Goal: Task Accomplishment & Management: Manage account settings

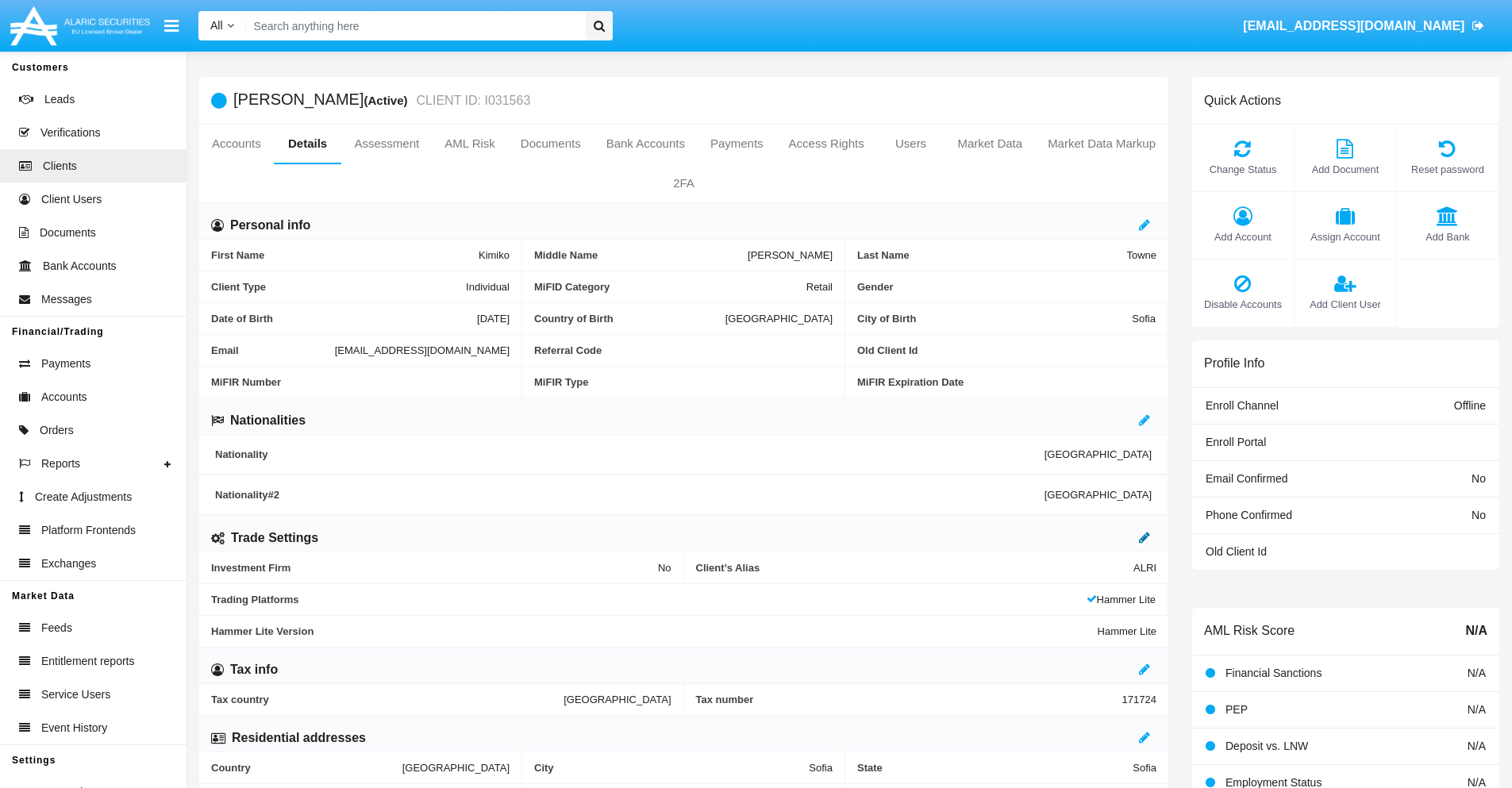
click at [1144, 537] on icon at bounding box center [1145, 537] width 11 height 13
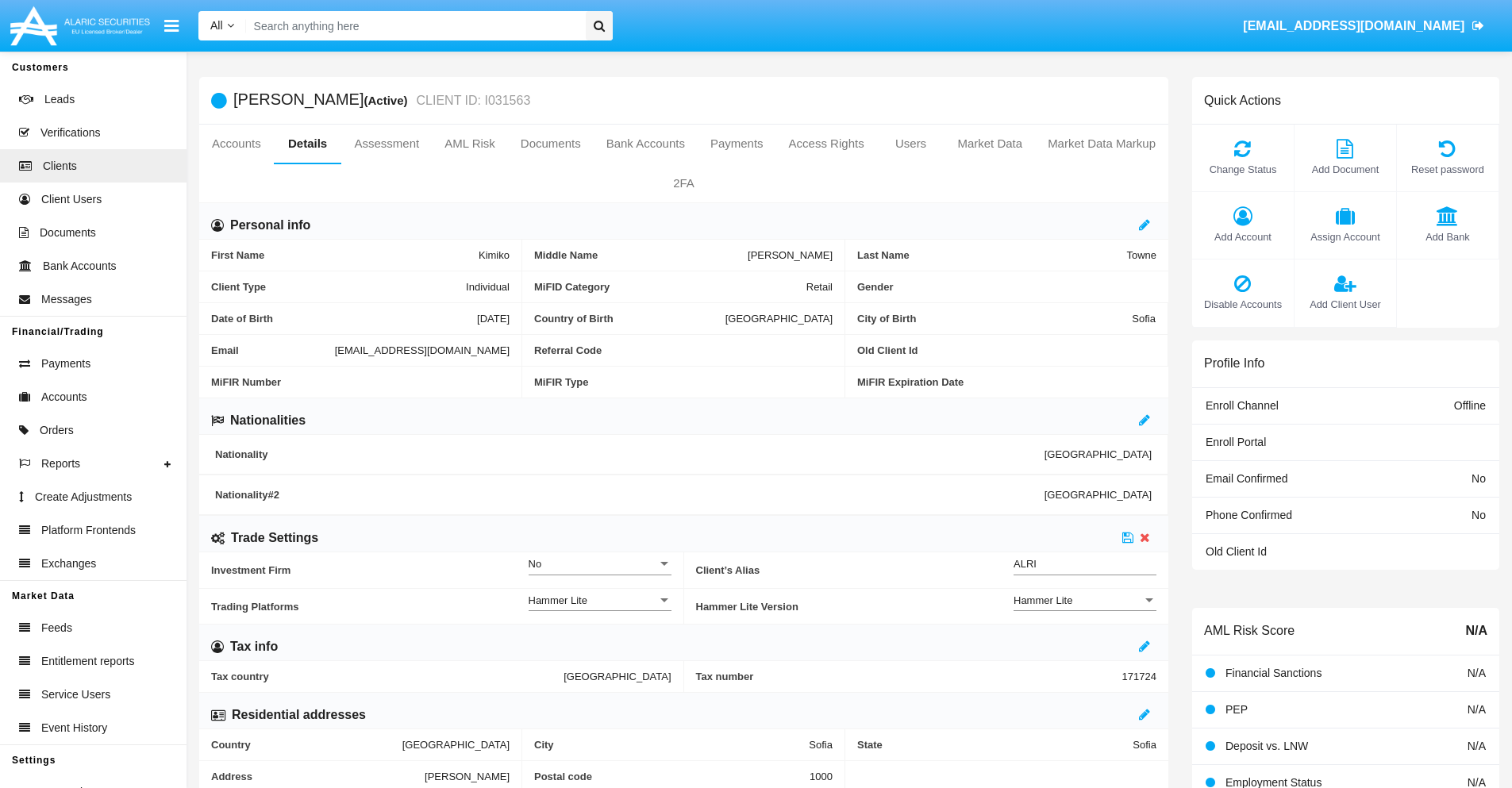
click at [1085, 600] on div "Hammer Lite" at bounding box center [1077, 600] width 128 height 14
click at [1085, 639] on span "Hammer Lite Plus" at bounding box center [1085, 640] width 143 height 31
click at [1128, 537] on icon at bounding box center [1128, 537] width 11 height 13
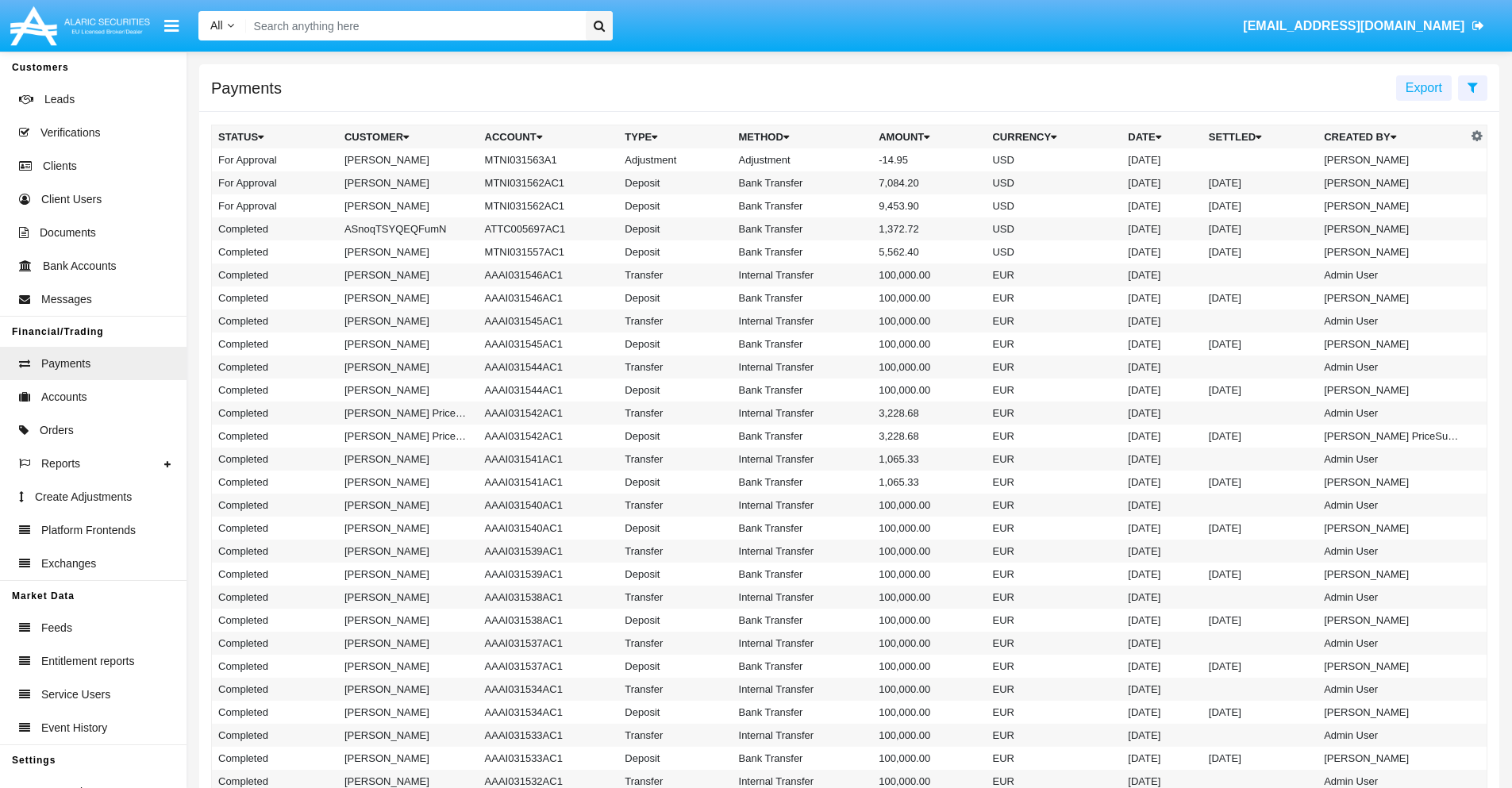
click at [540, 159] on td "MTNI031563A1" at bounding box center [548, 160] width 141 height 23
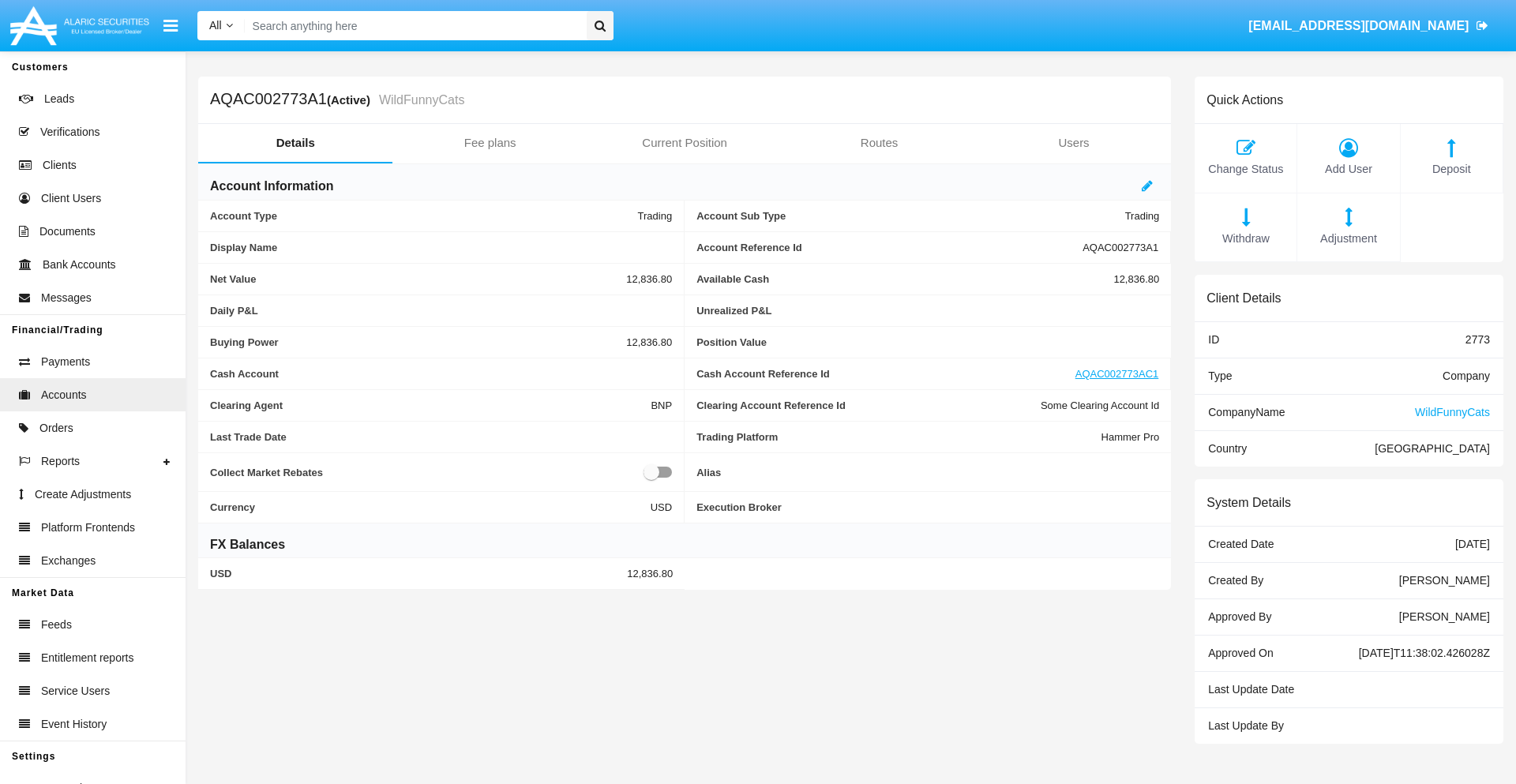
click at [1349, 238] on span "Adjustment" at bounding box center [1349, 238] width 86 height 17
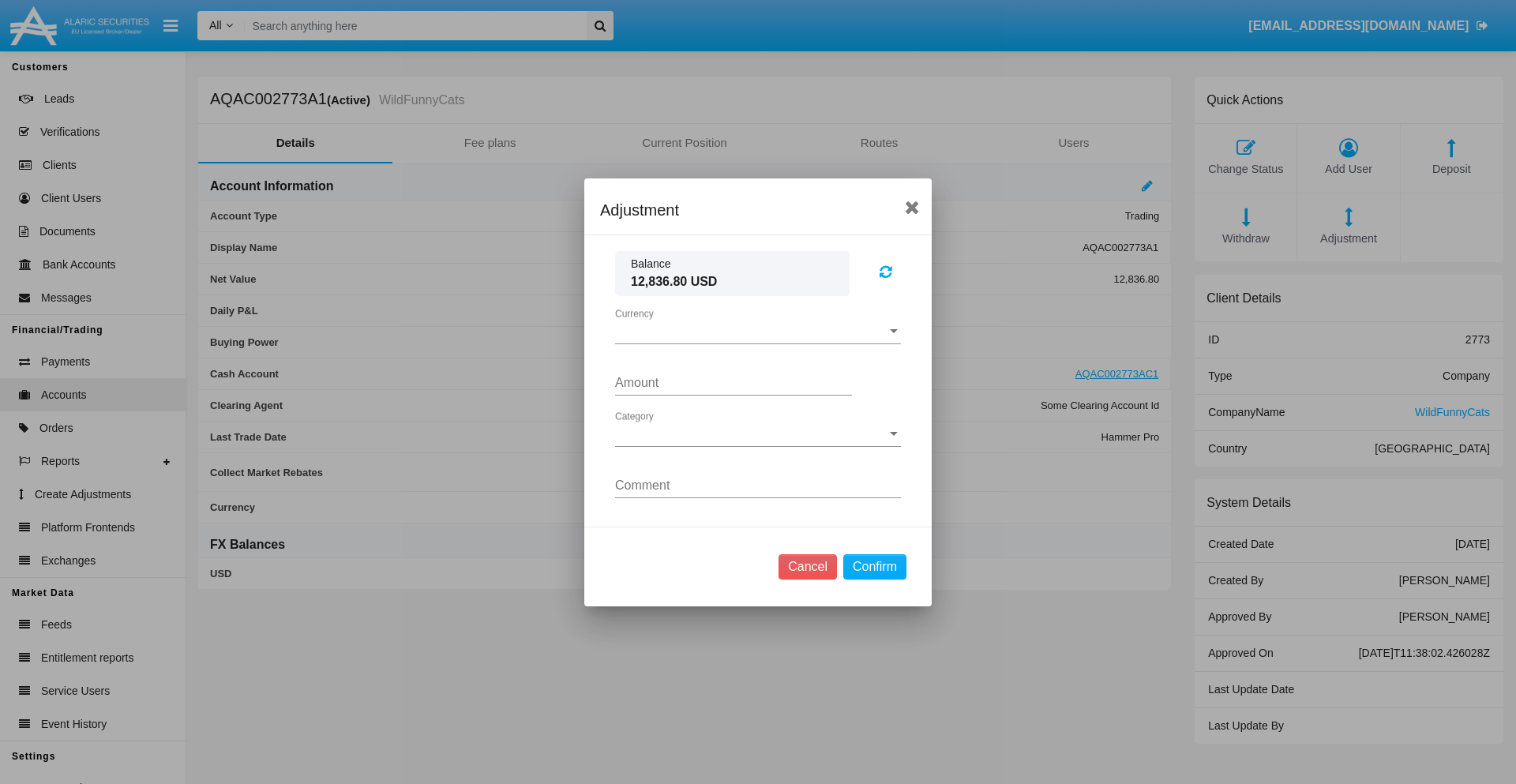
click at [758, 331] on span "Currency" at bounding box center [751, 331] width 272 height 15
click at [758, 343] on span "USD" at bounding box center [758, 343] width 286 height 38
click at [758, 433] on span "Category" at bounding box center [751, 434] width 272 height 15
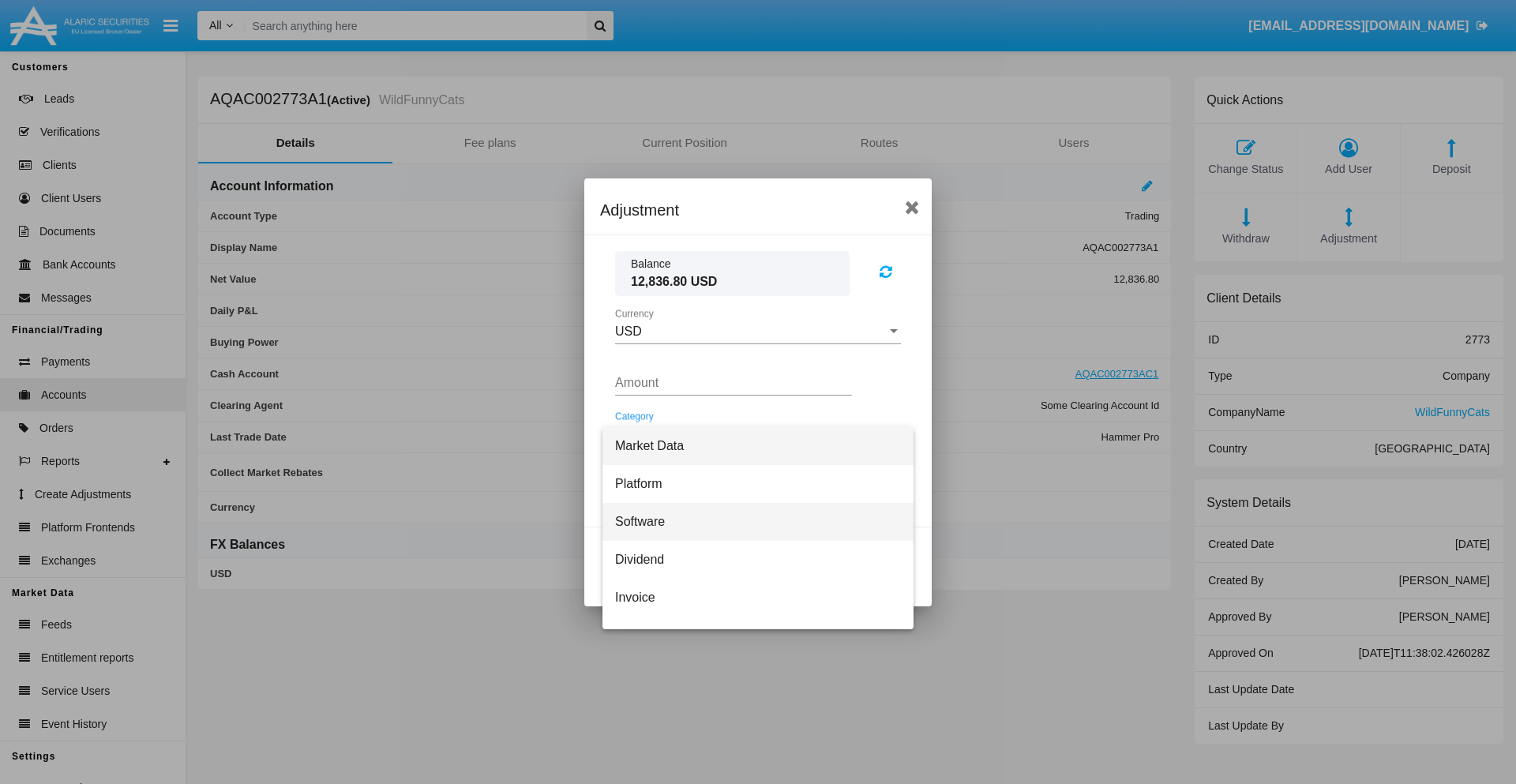
click at [752, 521] on span "Software" at bounding box center [758, 521] width 286 height 38
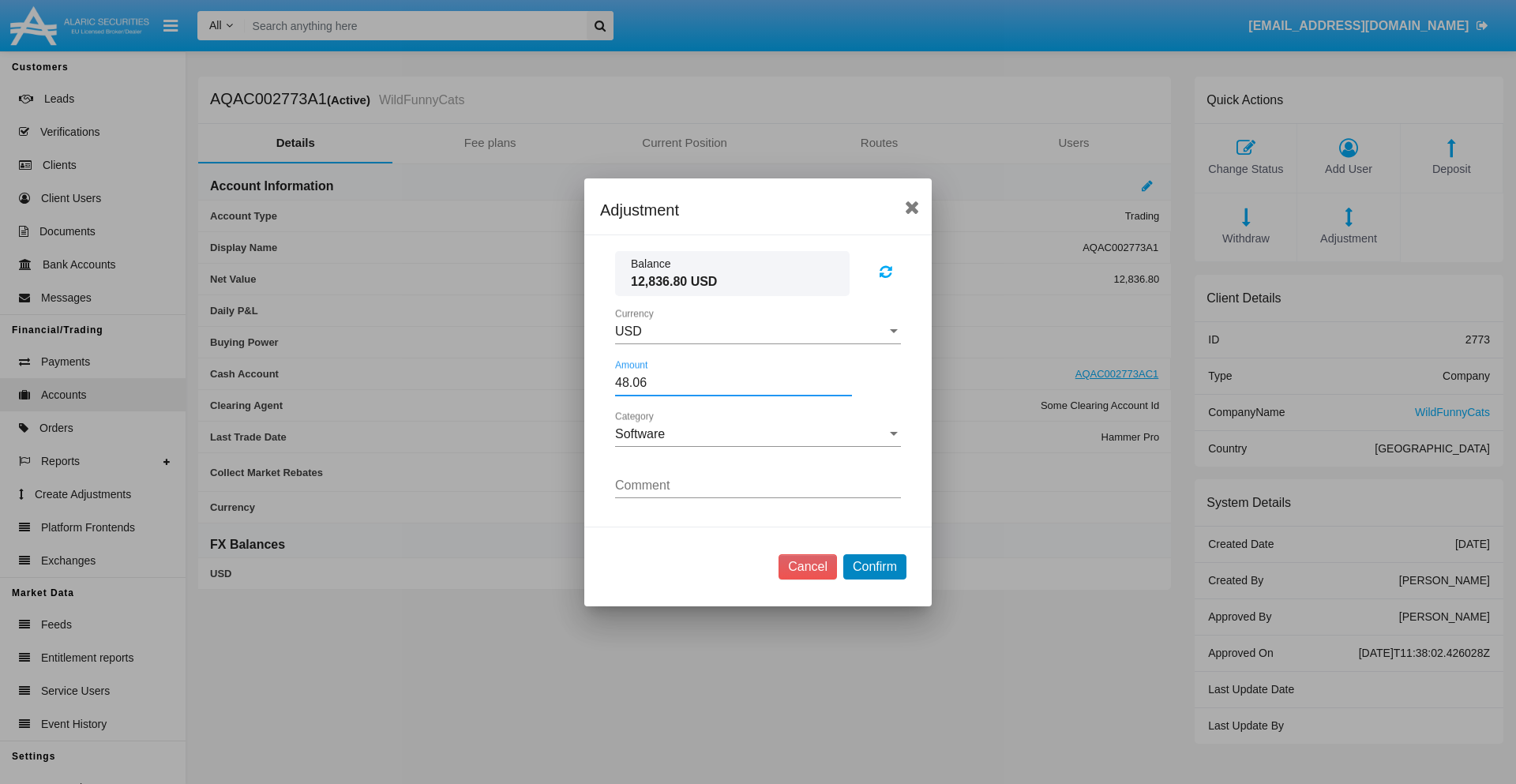
click at [874, 566] on button "Confirm" at bounding box center [875, 567] width 63 height 25
type input "48.0600"
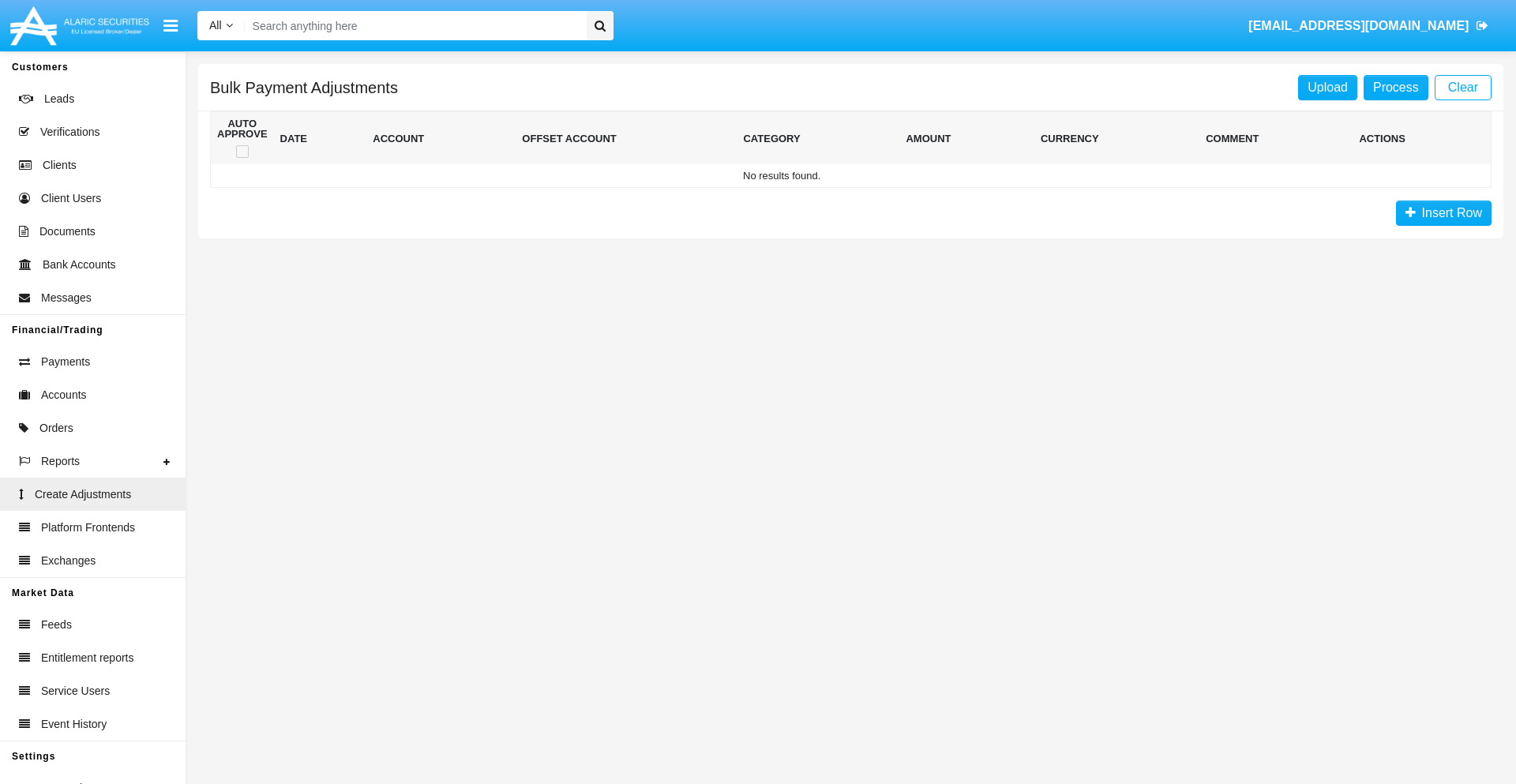
click at [1444, 213] on span "Insert Row" at bounding box center [1449, 213] width 66 height 14
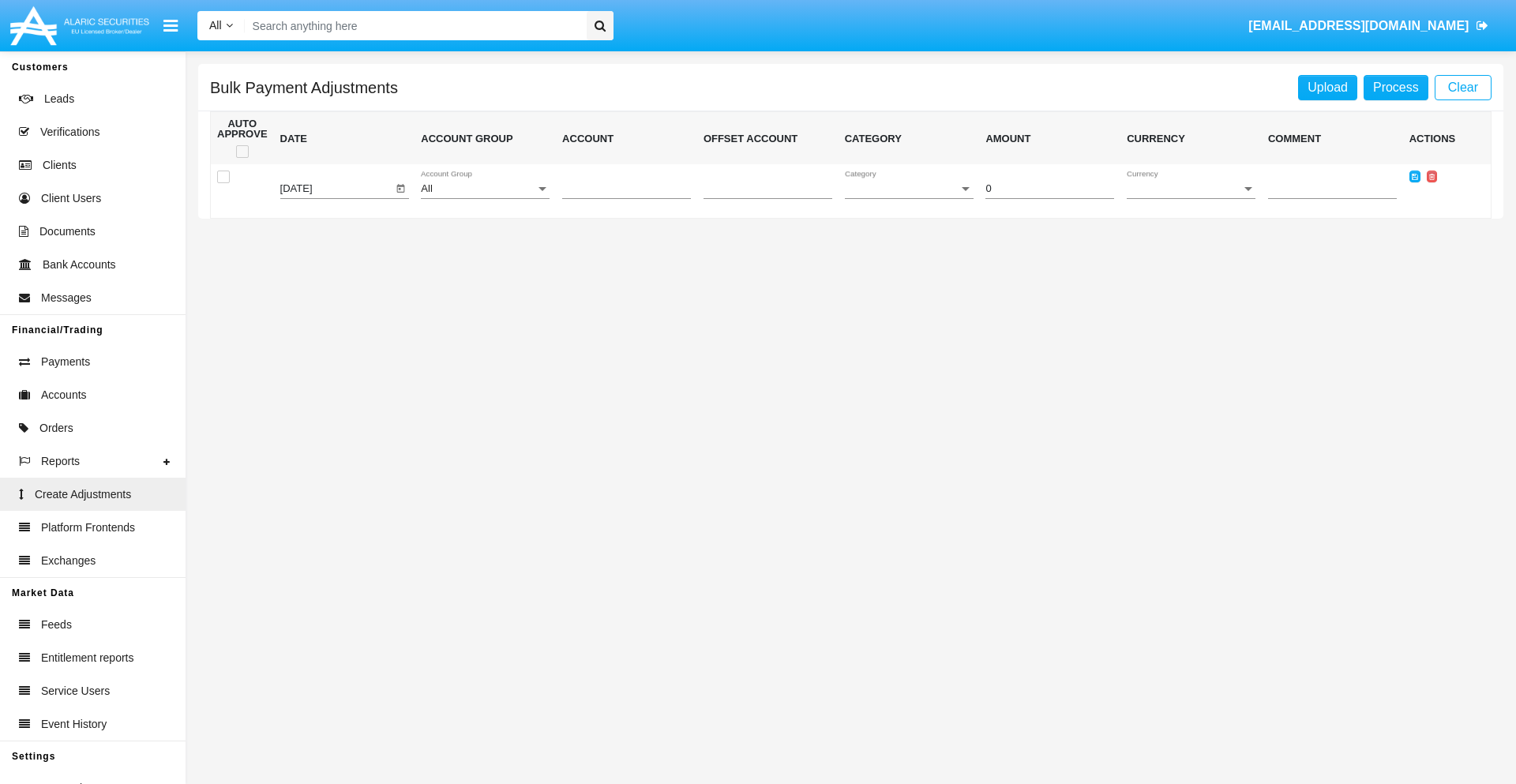
click at [485, 188] on div "All" at bounding box center [479, 189] width 115 height 12
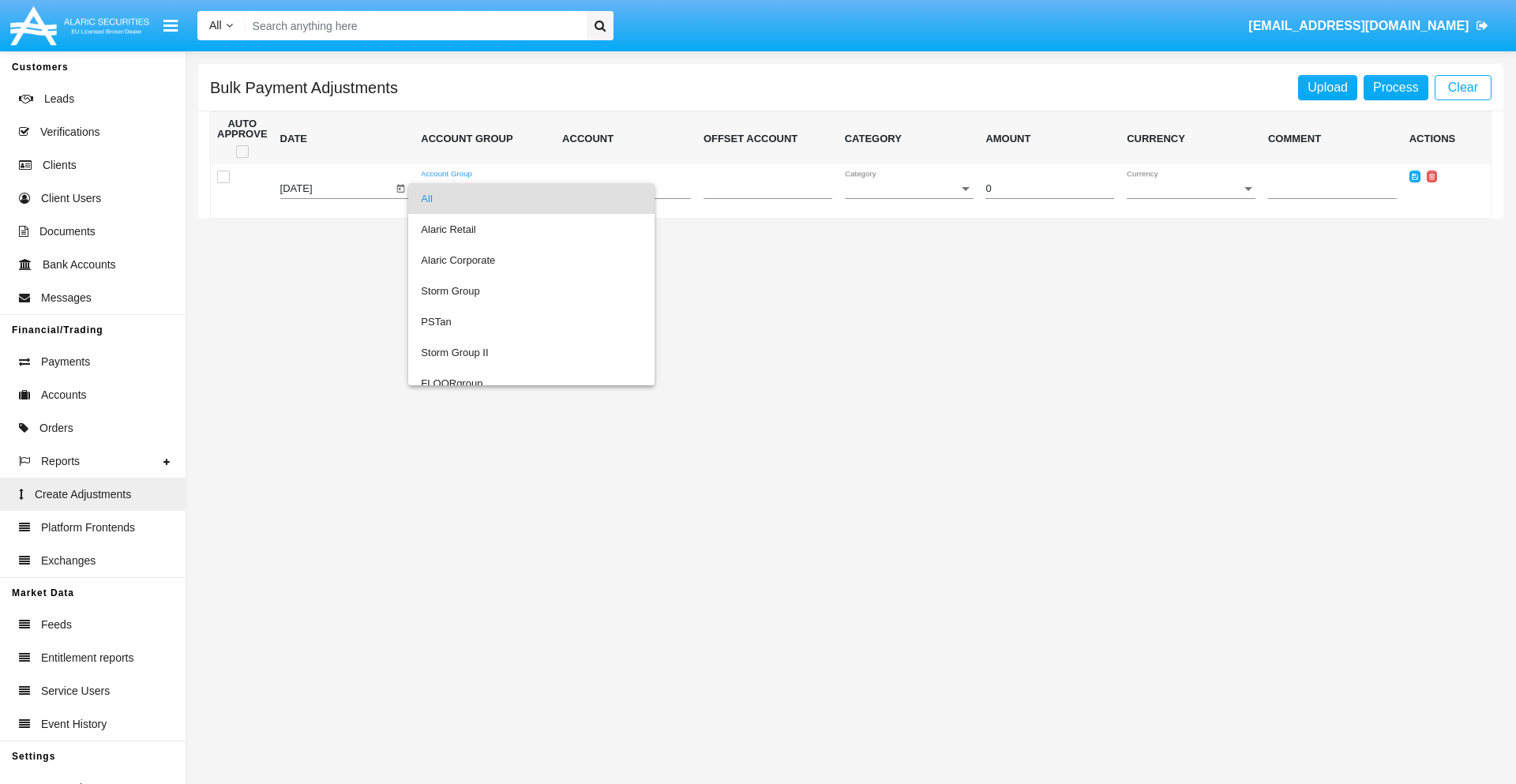
scroll to position [1491, 0]
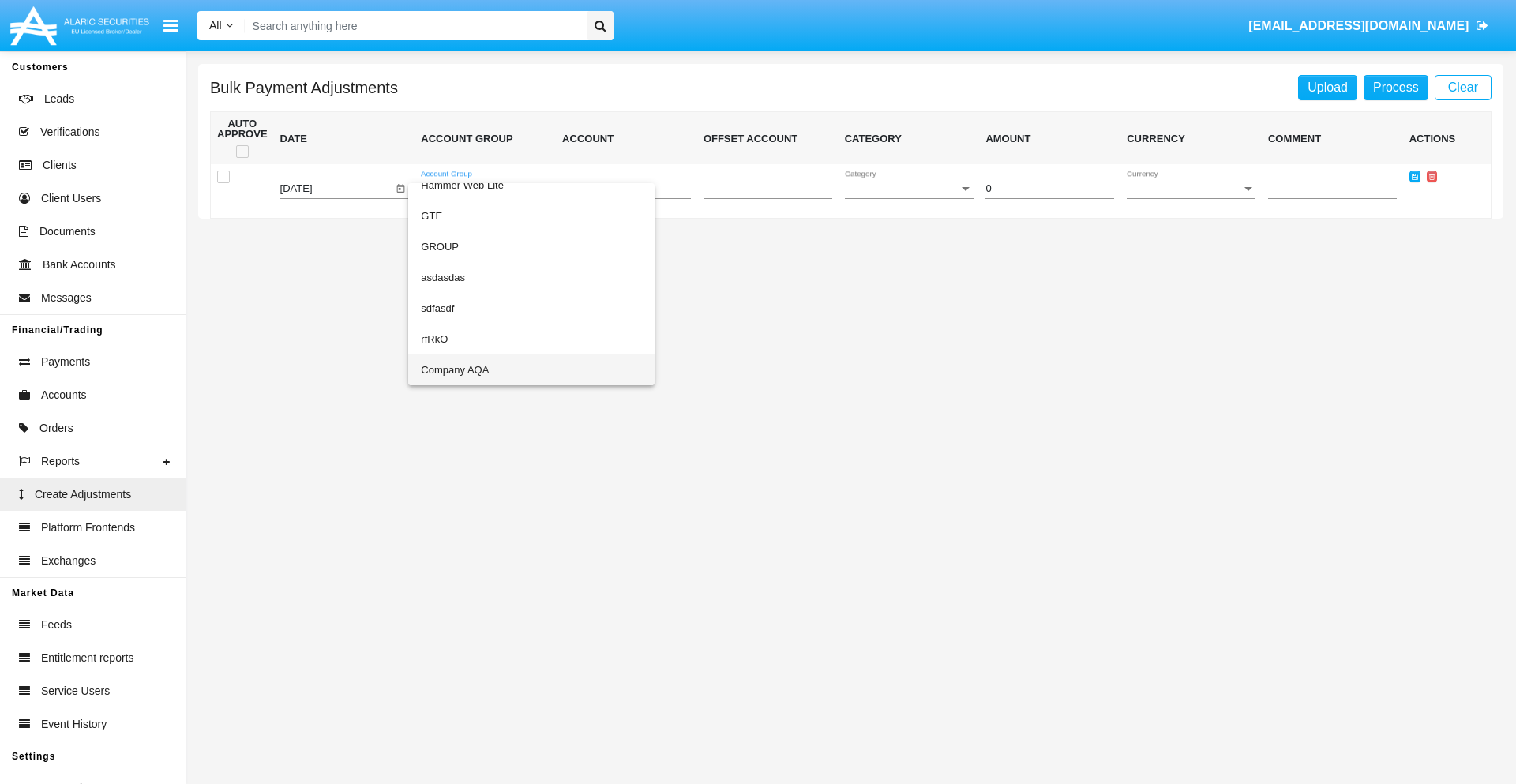
click at [499, 369] on span "Company AQA" at bounding box center [531, 370] width 221 height 31
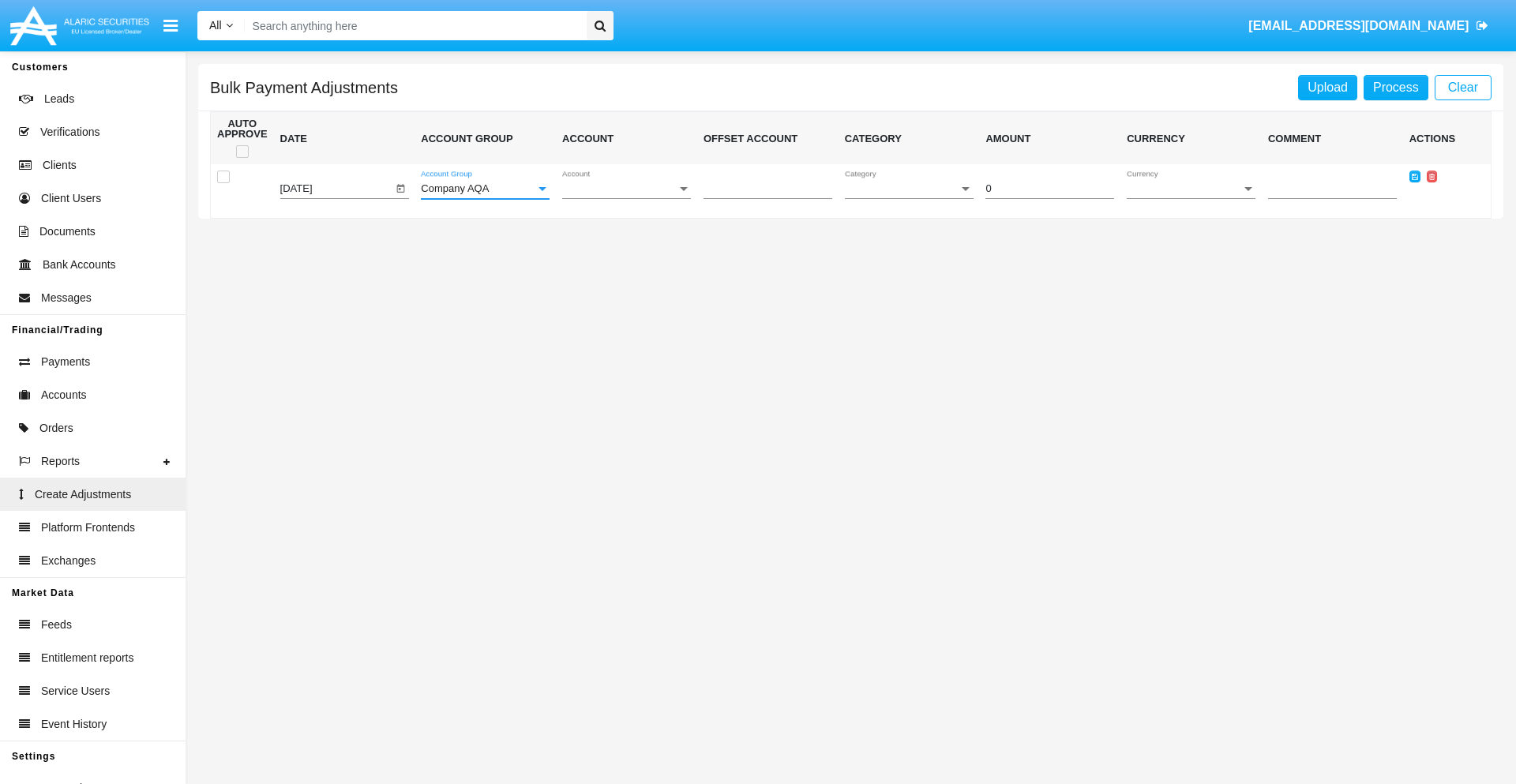
click at [627, 188] on span "Account" at bounding box center [619, 189] width 115 height 12
click at [620, 259] on span "AQAC002773A2" at bounding box center [626, 260] width 129 height 31
click at [909, 188] on span "Category" at bounding box center [902, 189] width 115 height 12
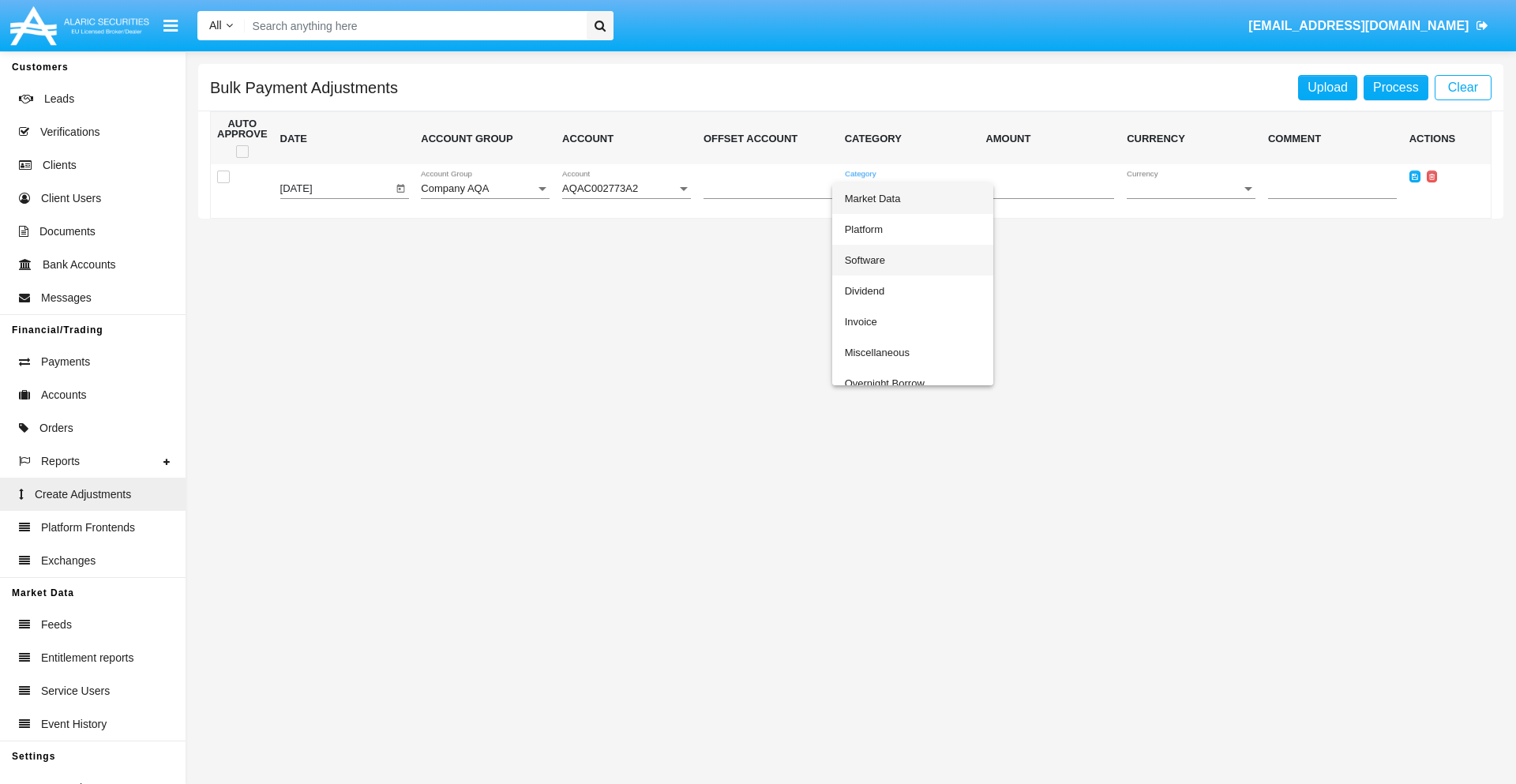
click at [912, 259] on span "Software" at bounding box center [913, 260] width 136 height 31
type input "-38.46"
click at [1191, 188] on span "Currency" at bounding box center [1185, 189] width 115 height 12
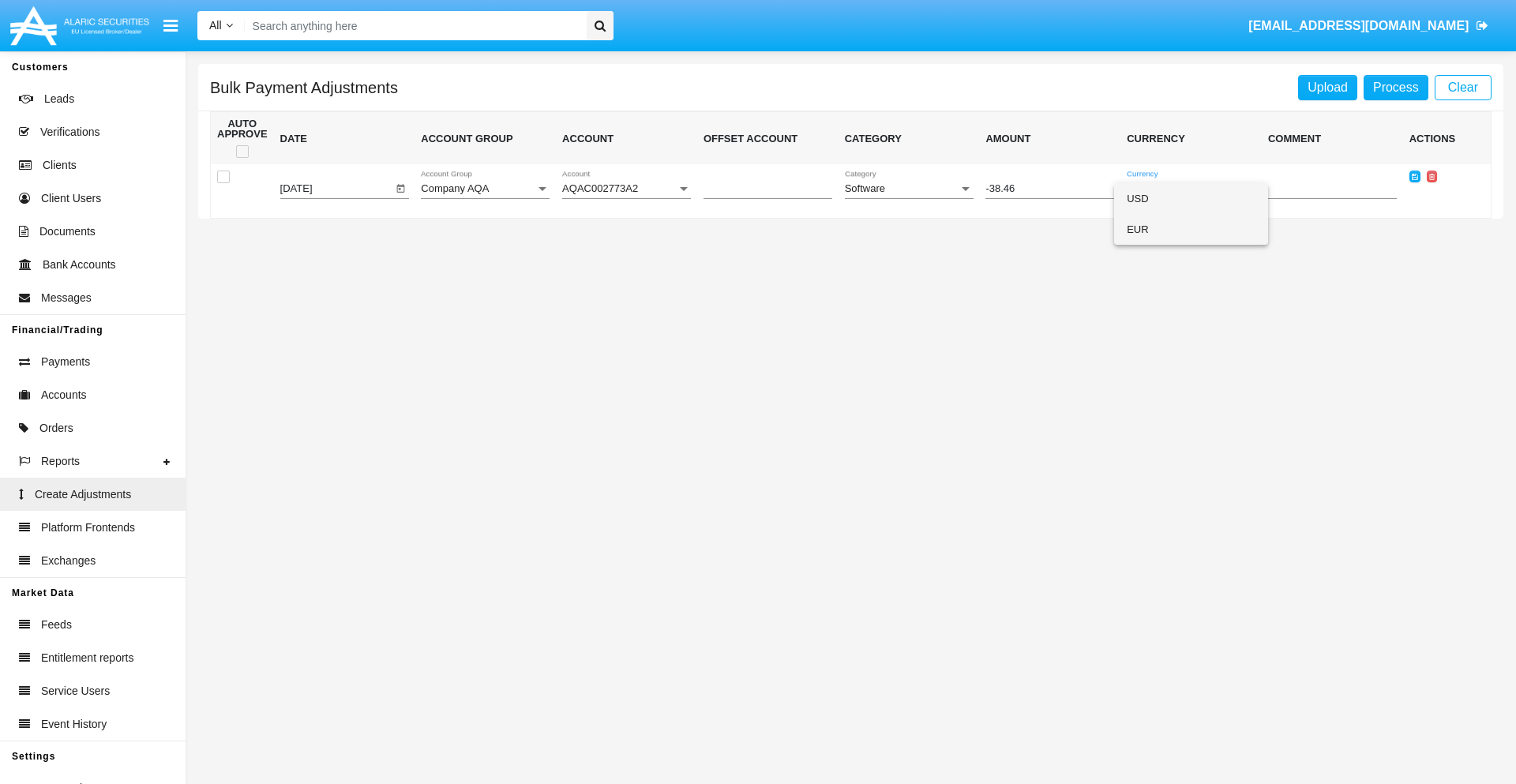
click at [1191, 229] on span "EUR" at bounding box center [1191, 230] width 129 height 31
click at [1414, 176] on icon at bounding box center [1415, 176] width 6 height 7
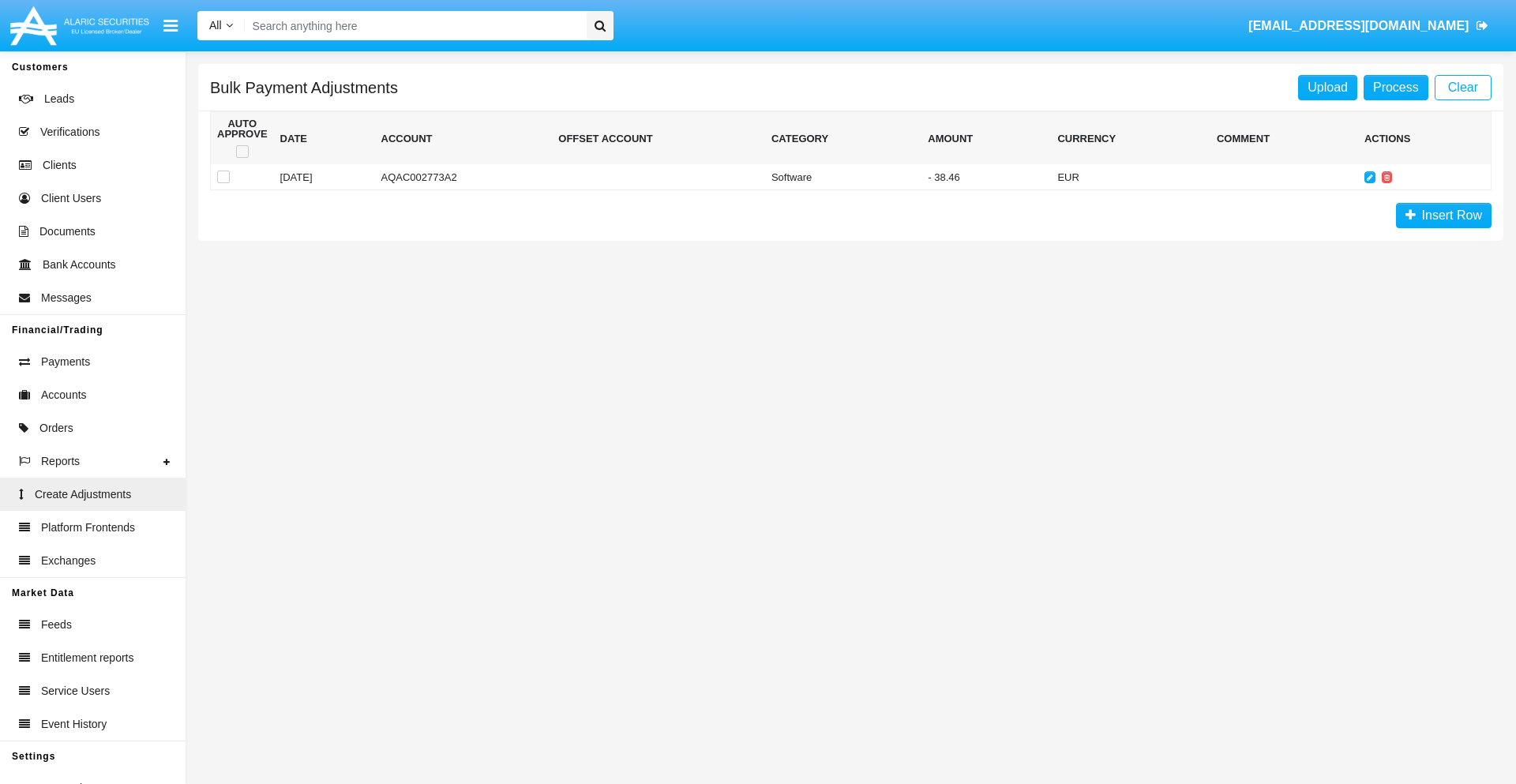
click at [242, 152] on span at bounding box center [243, 152] width 13 height 13
click at [242, 158] on input "checkbox" at bounding box center [242, 158] width 1 height 1
checkbox input "true"
click at [1396, 86] on link "Process" at bounding box center [1396, 87] width 65 height 25
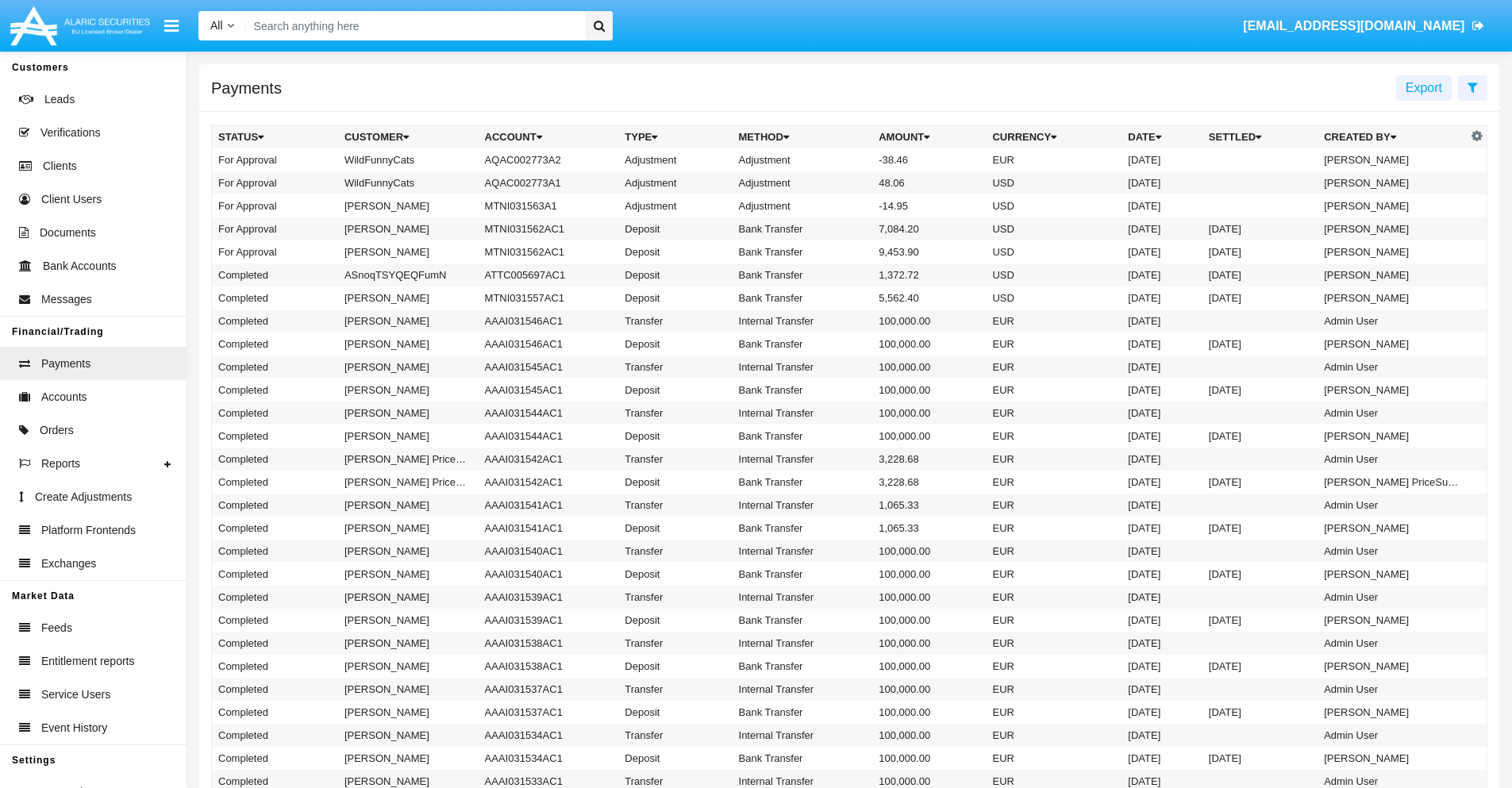
click at [849, 159] on td "Adjustment" at bounding box center [803, 160] width 141 height 23
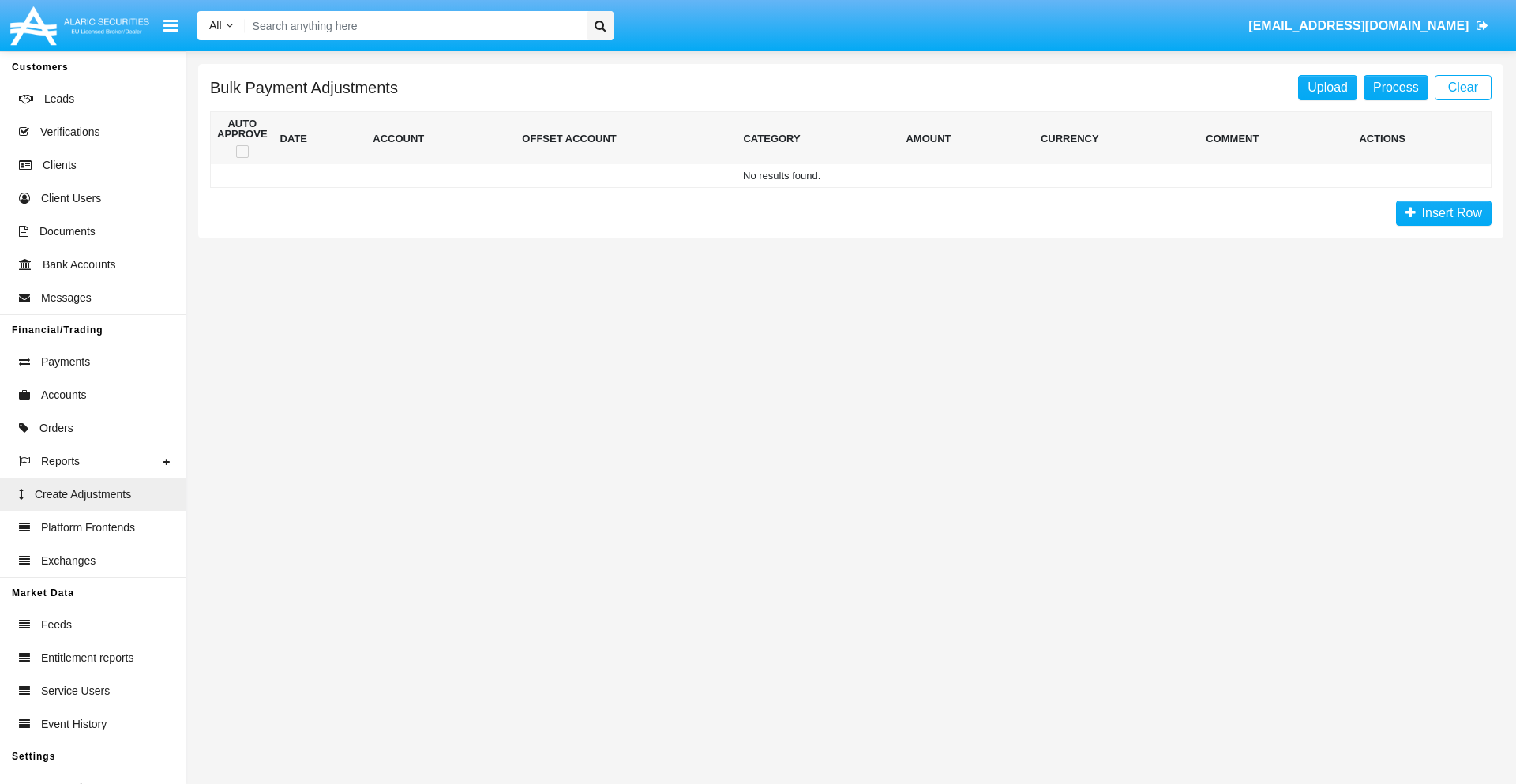
click at [1444, 213] on span "Insert Row" at bounding box center [1449, 213] width 66 height 14
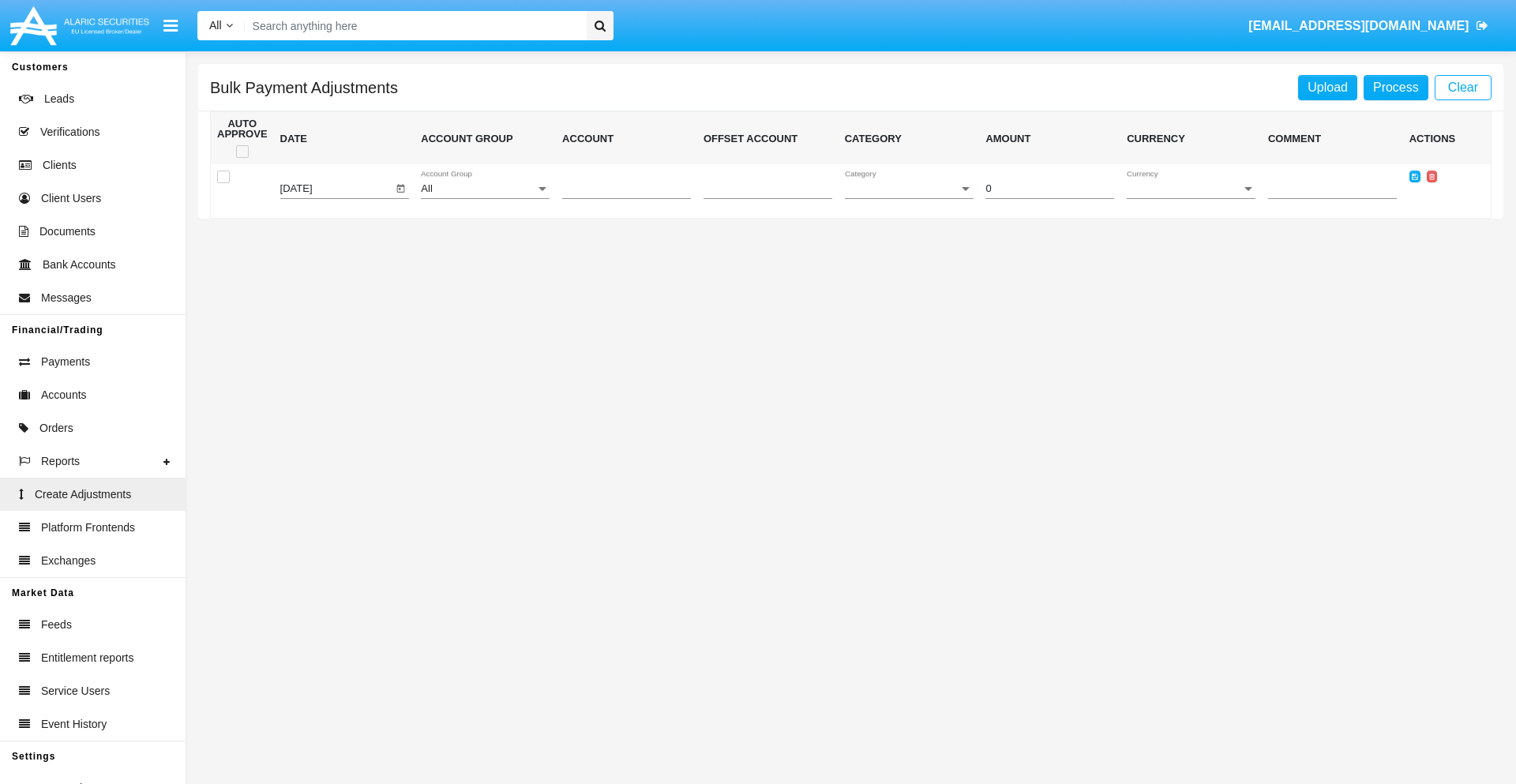
click at [485, 188] on div "All" at bounding box center [479, 189] width 115 height 12
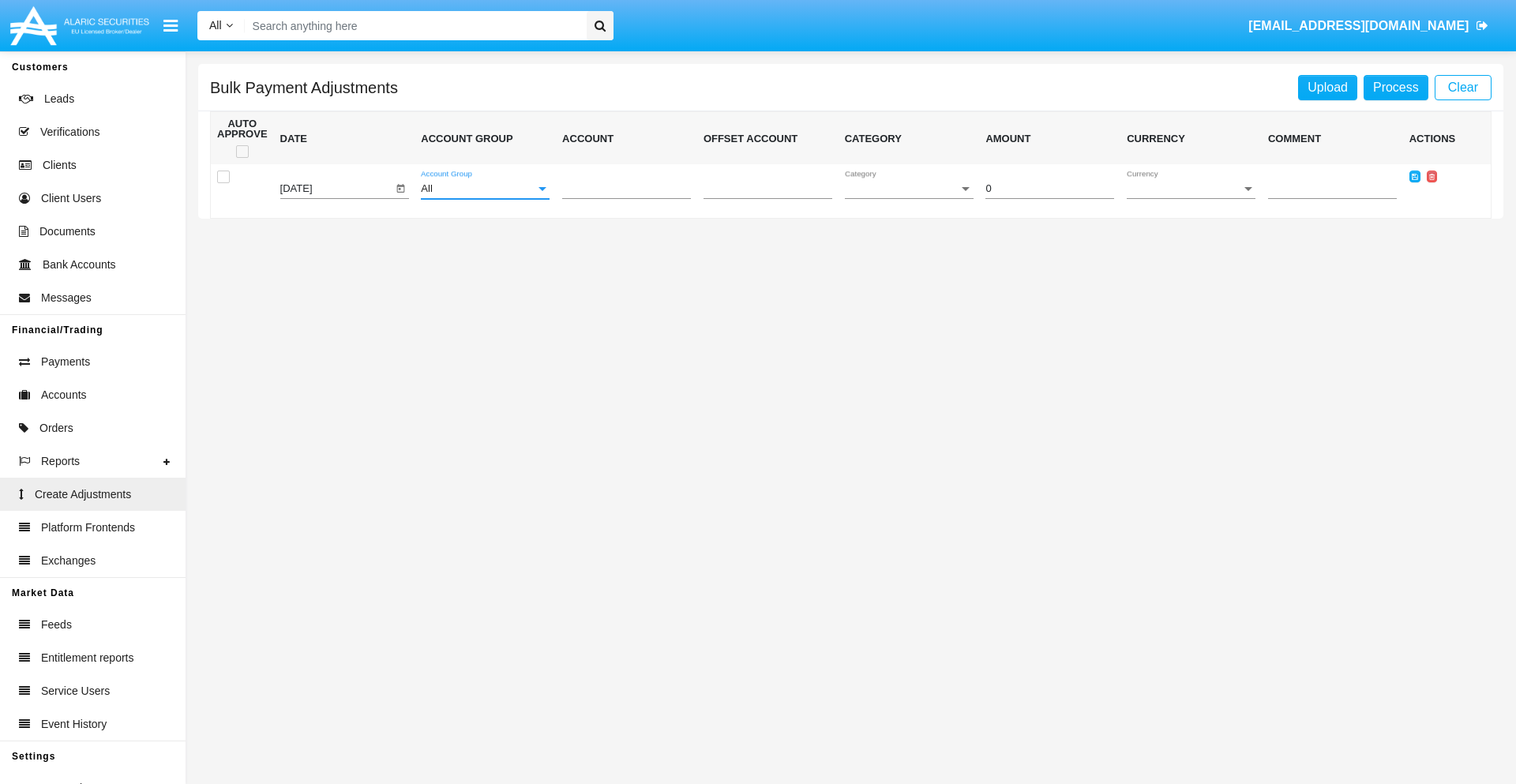
scroll to position [1491, 0]
click at [627, 188] on span "Account" at bounding box center [619, 189] width 115 height 12
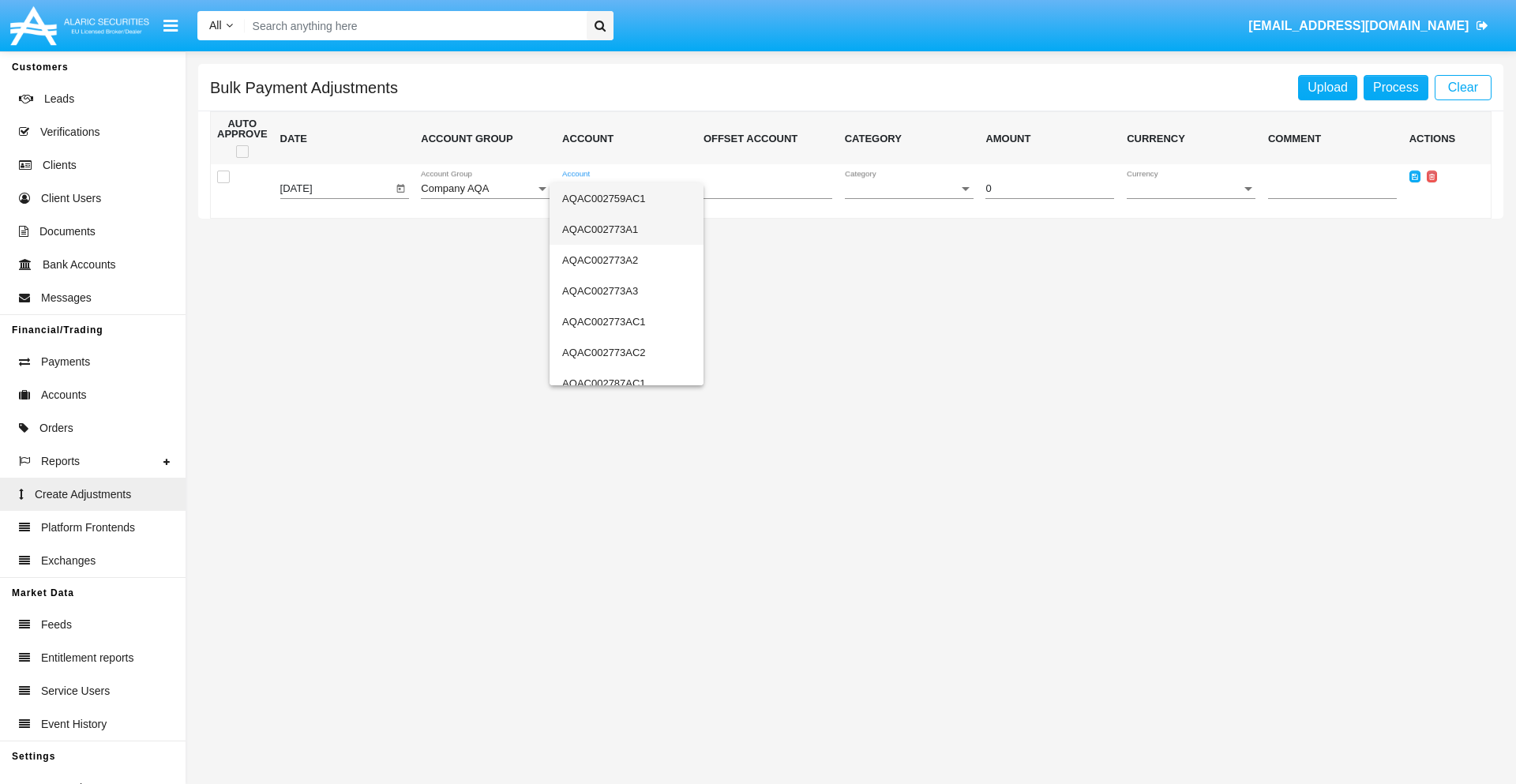
click at [620, 229] on span "AQAC002773A1" at bounding box center [626, 230] width 129 height 31
click at [909, 188] on span "Category" at bounding box center [902, 189] width 115 height 12
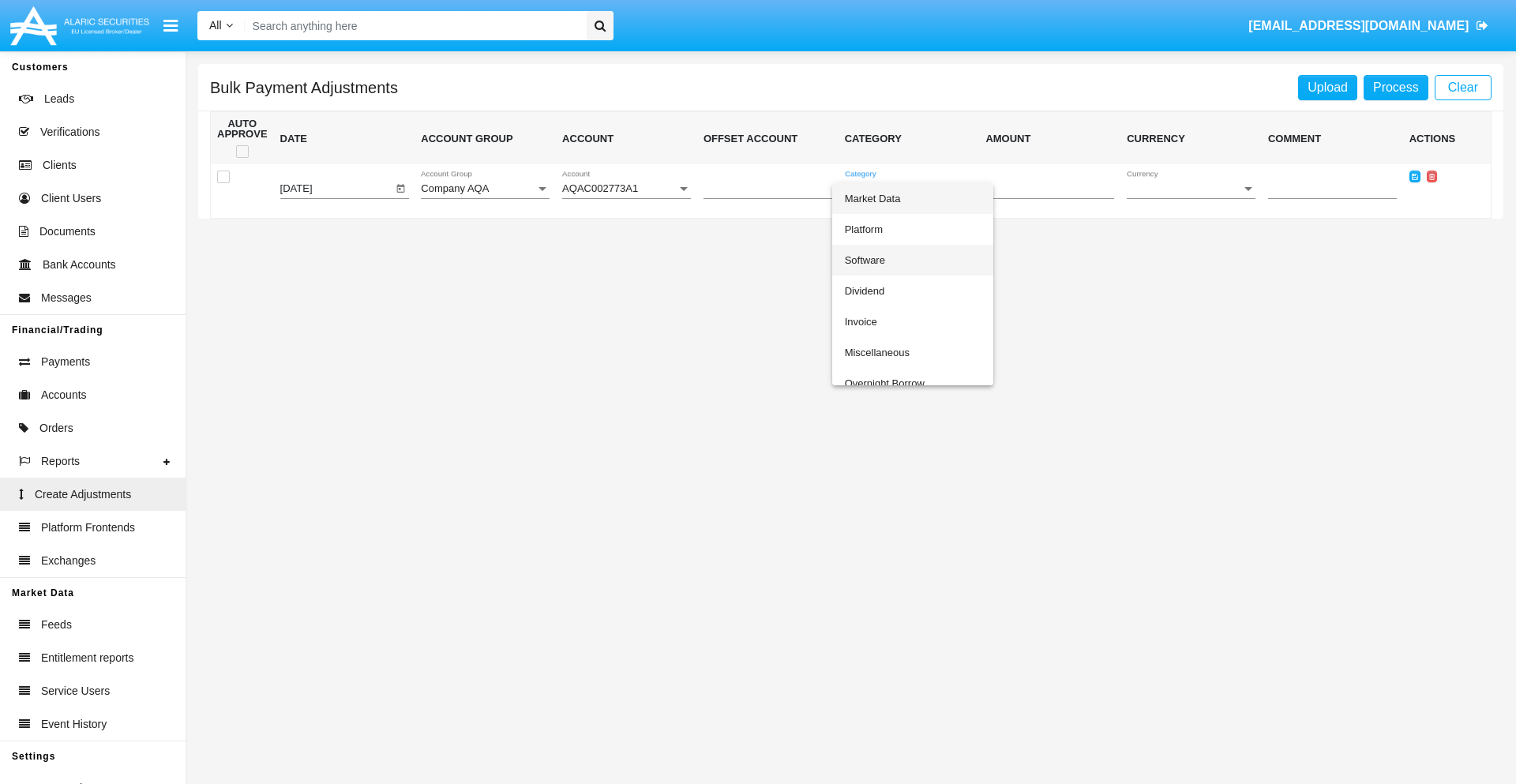
click at [912, 259] on span "Software" at bounding box center [913, 260] width 136 height 31
type input "-66.97"
click at [1191, 188] on span "Currency" at bounding box center [1185, 189] width 115 height 12
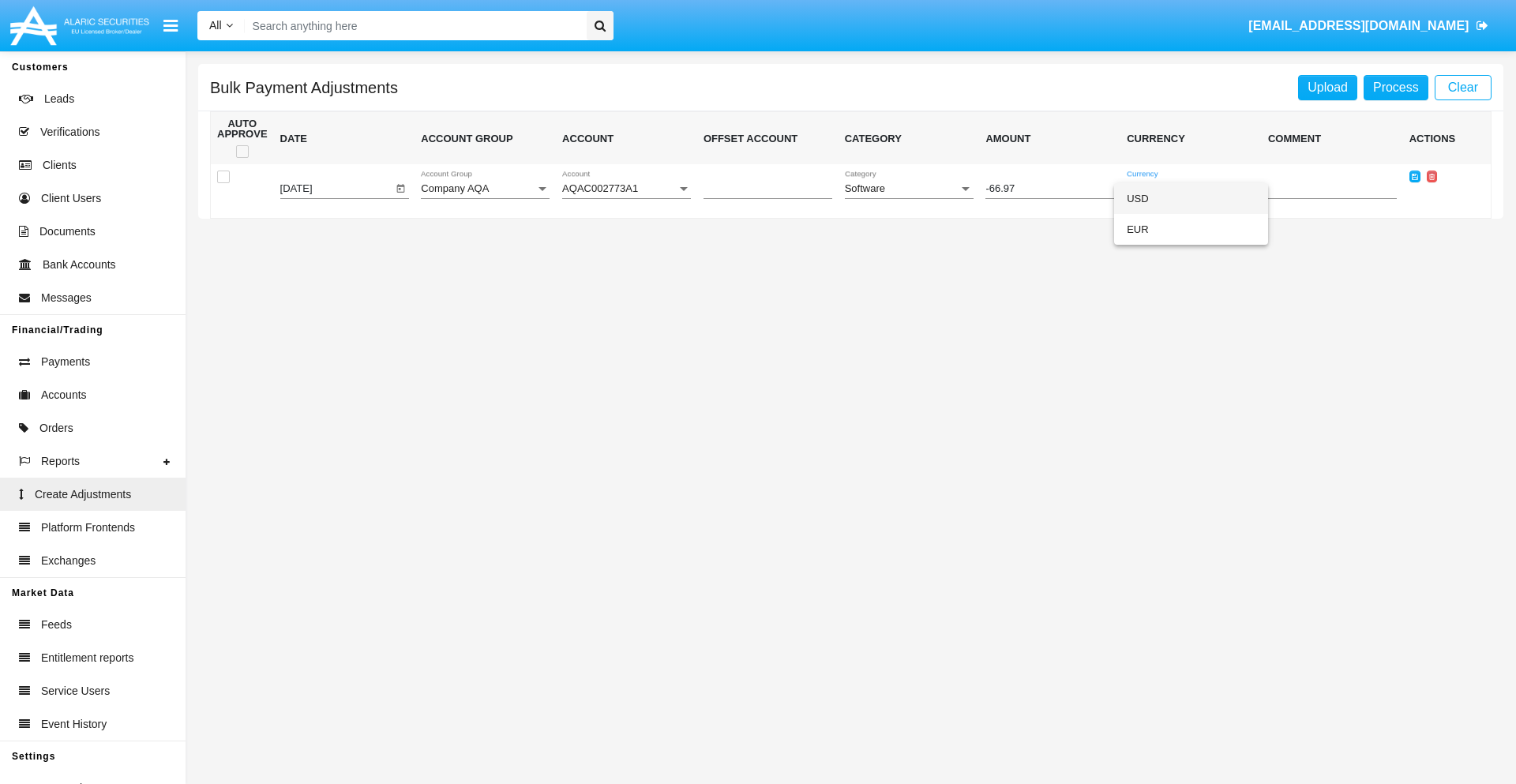
click at [1191, 198] on span "USD" at bounding box center [1191, 199] width 129 height 31
click at [1414, 176] on icon at bounding box center [1415, 176] width 6 height 7
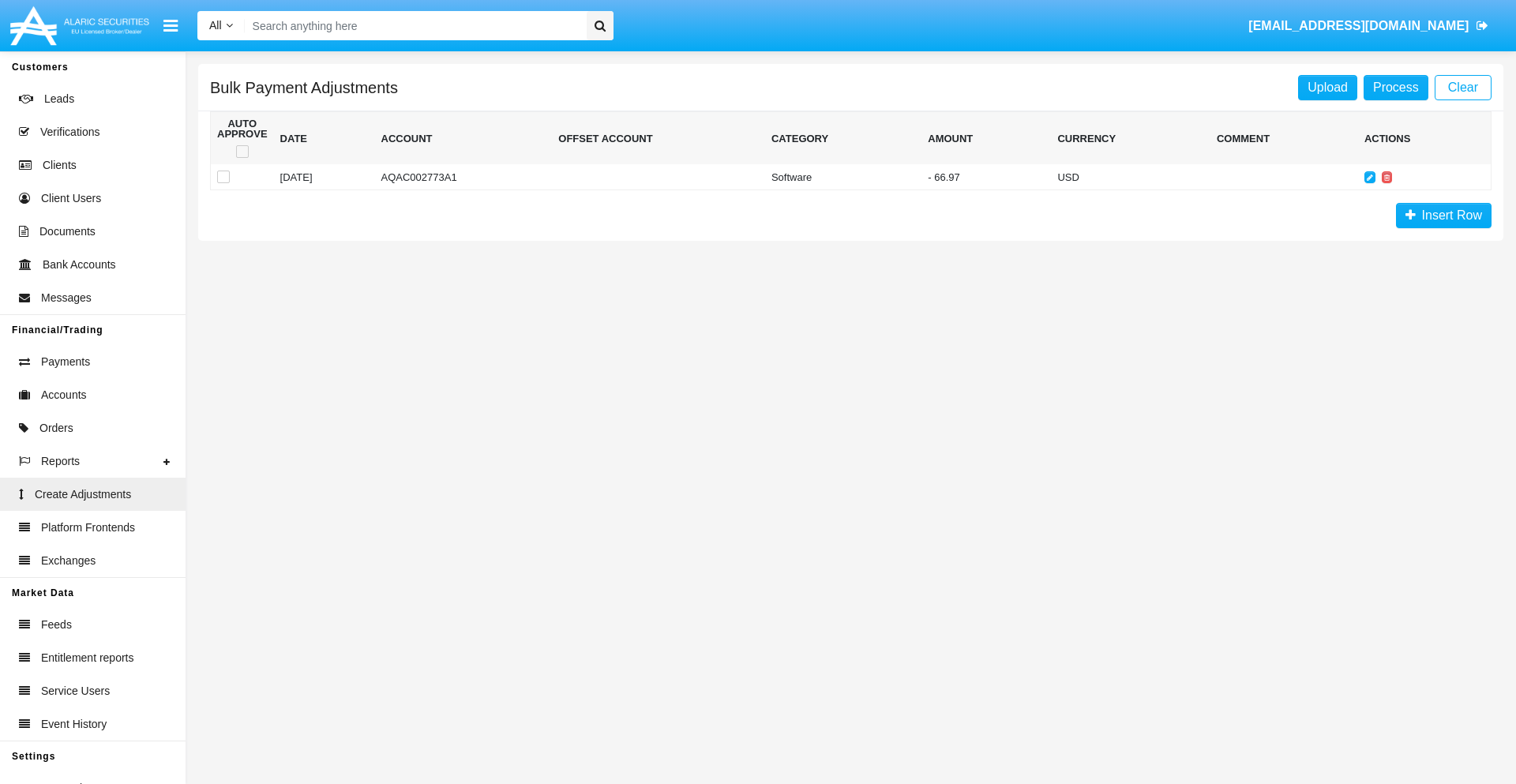
click at [242, 152] on span at bounding box center [243, 152] width 13 height 13
click at [242, 158] on input "checkbox" at bounding box center [242, 158] width 1 height 1
checkbox input "true"
click at [1396, 86] on link "Process" at bounding box center [1396, 87] width 65 height 25
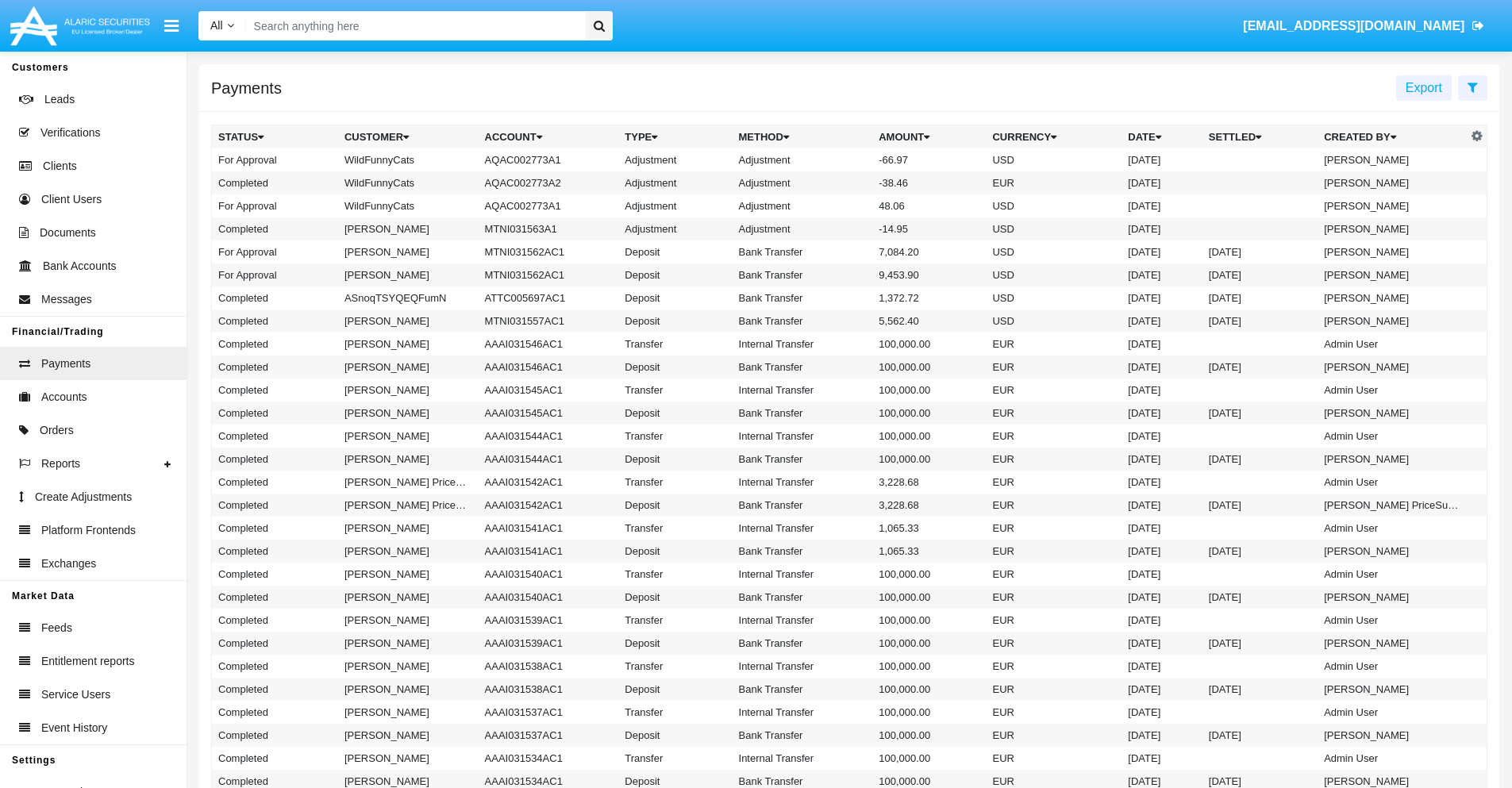
click at [849, 159] on td "Adjustment" at bounding box center [803, 160] width 141 height 23
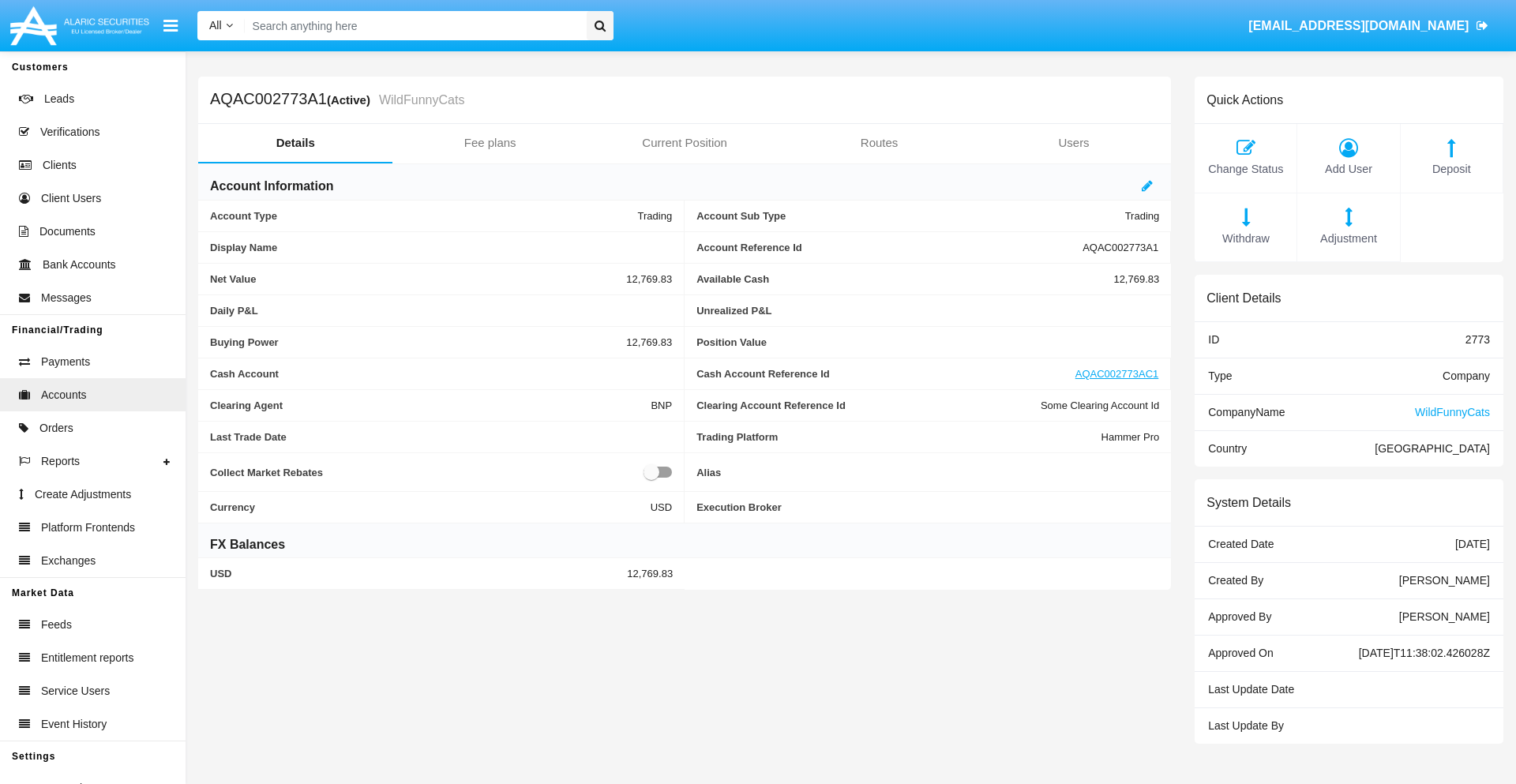
click at [1451, 169] on span "Deposit" at bounding box center [1452, 169] width 86 height 17
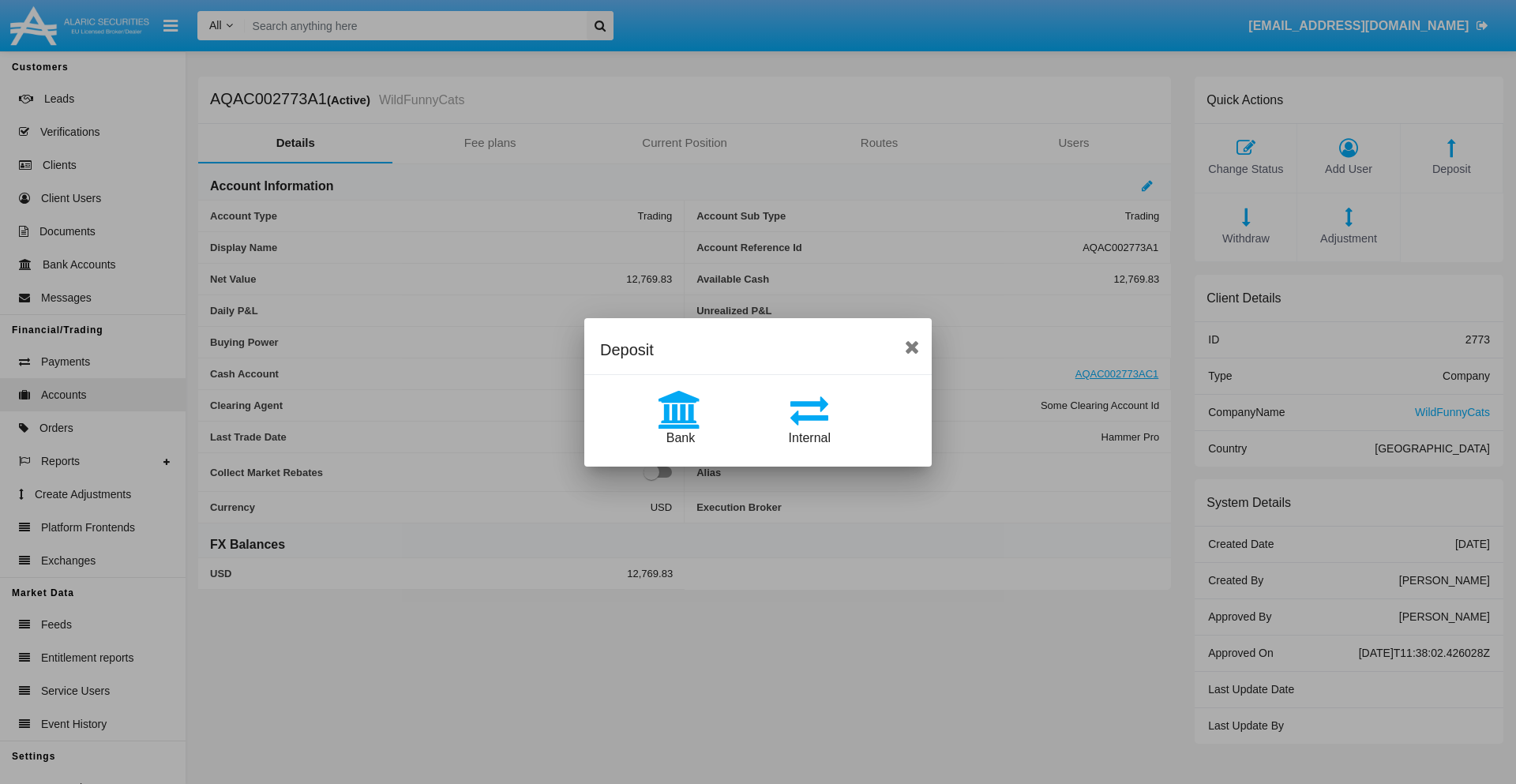
click at [680, 437] on span "Bank" at bounding box center [680, 437] width 28 height 14
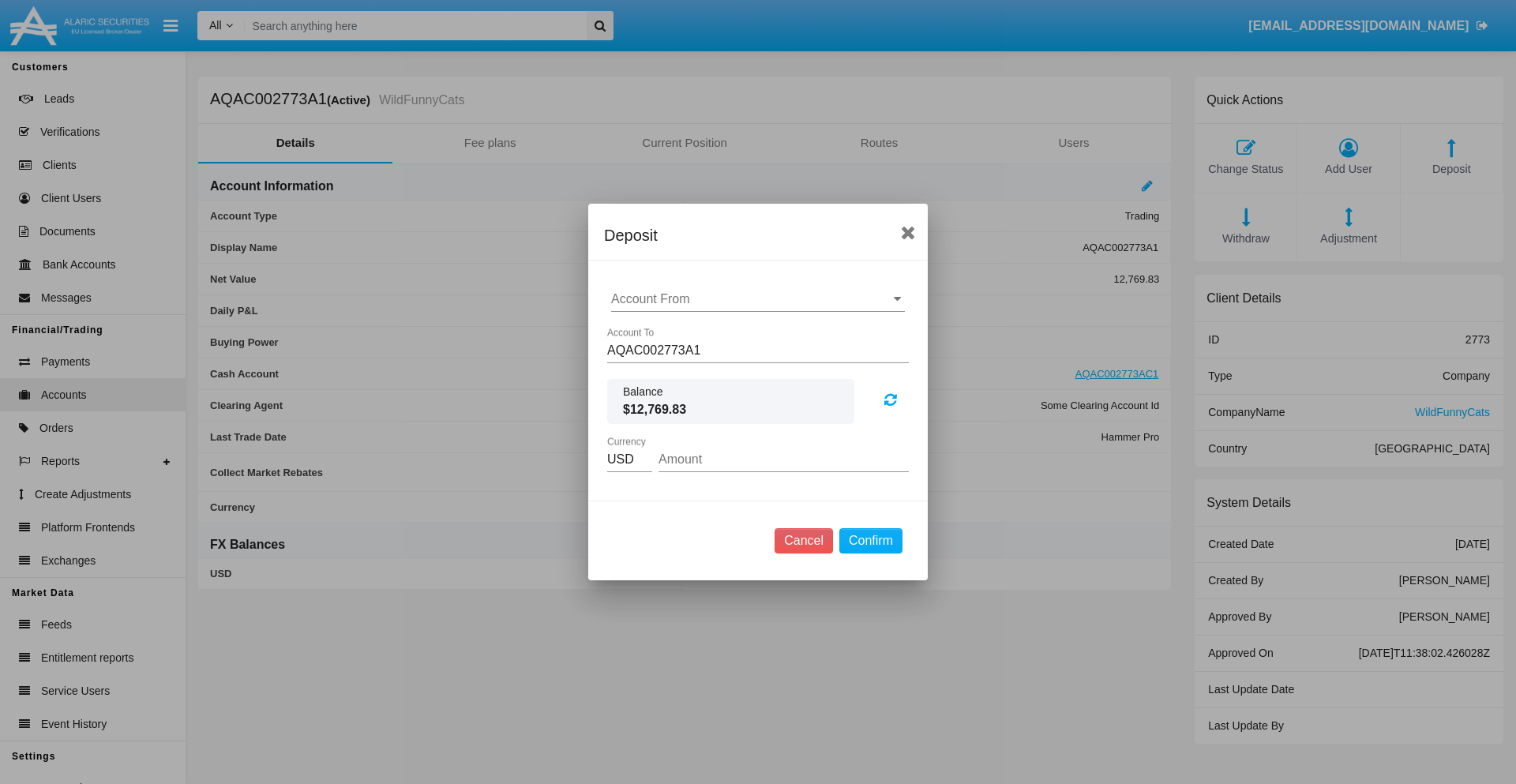
click at [758, 299] on input "Account From" at bounding box center [758, 299] width 293 height 15
click at [645, 330] on span "ACDC" at bounding box center [646, 330] width 36 height 14
type input "ACDC"
type input "44.34"
click at [870, 541] on button "Confirm" at bounding box center [871, 540] width 63 height 25
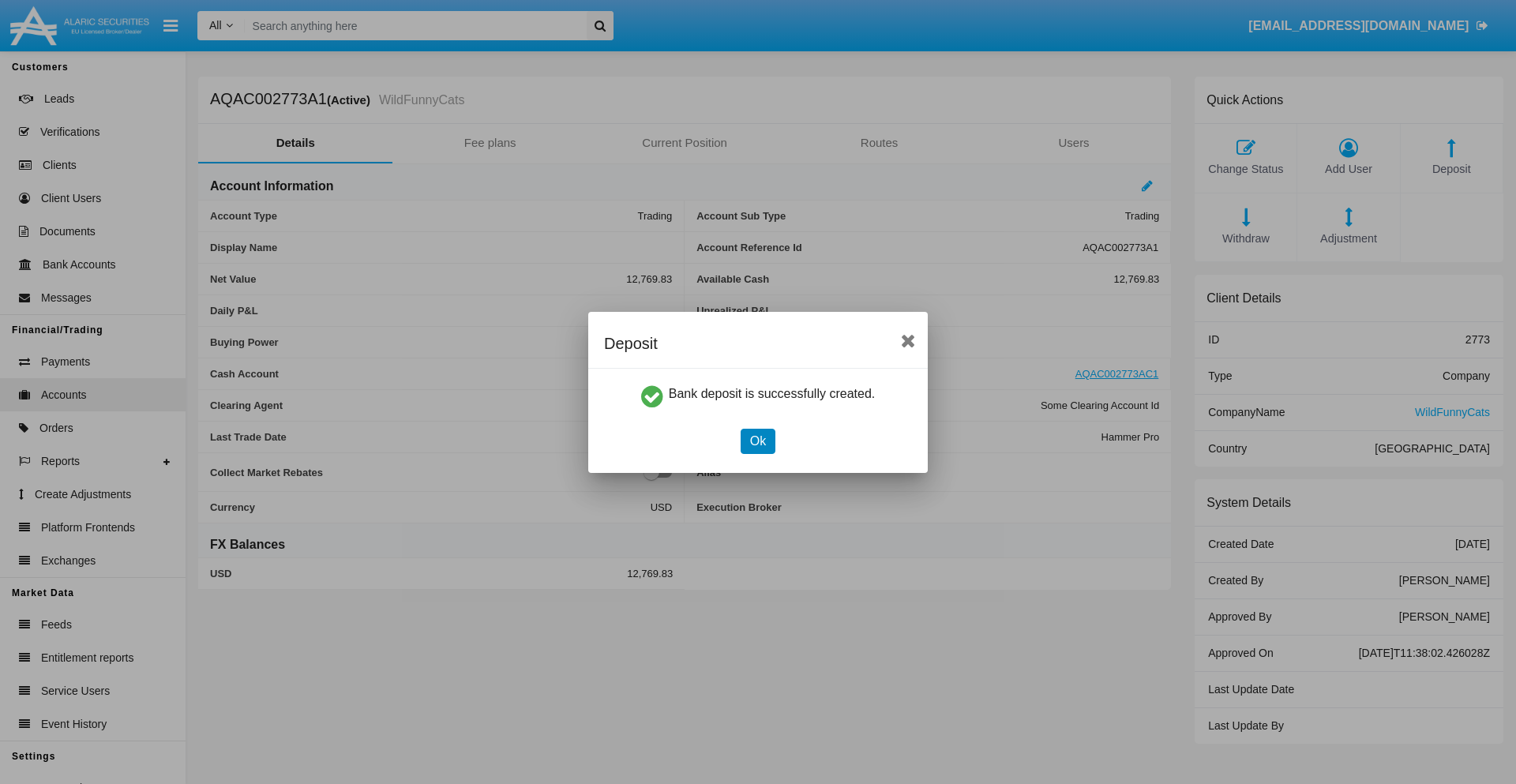
click at [758, 440] on button "Ok" at bounding box center [758, 440] width 35 height 25
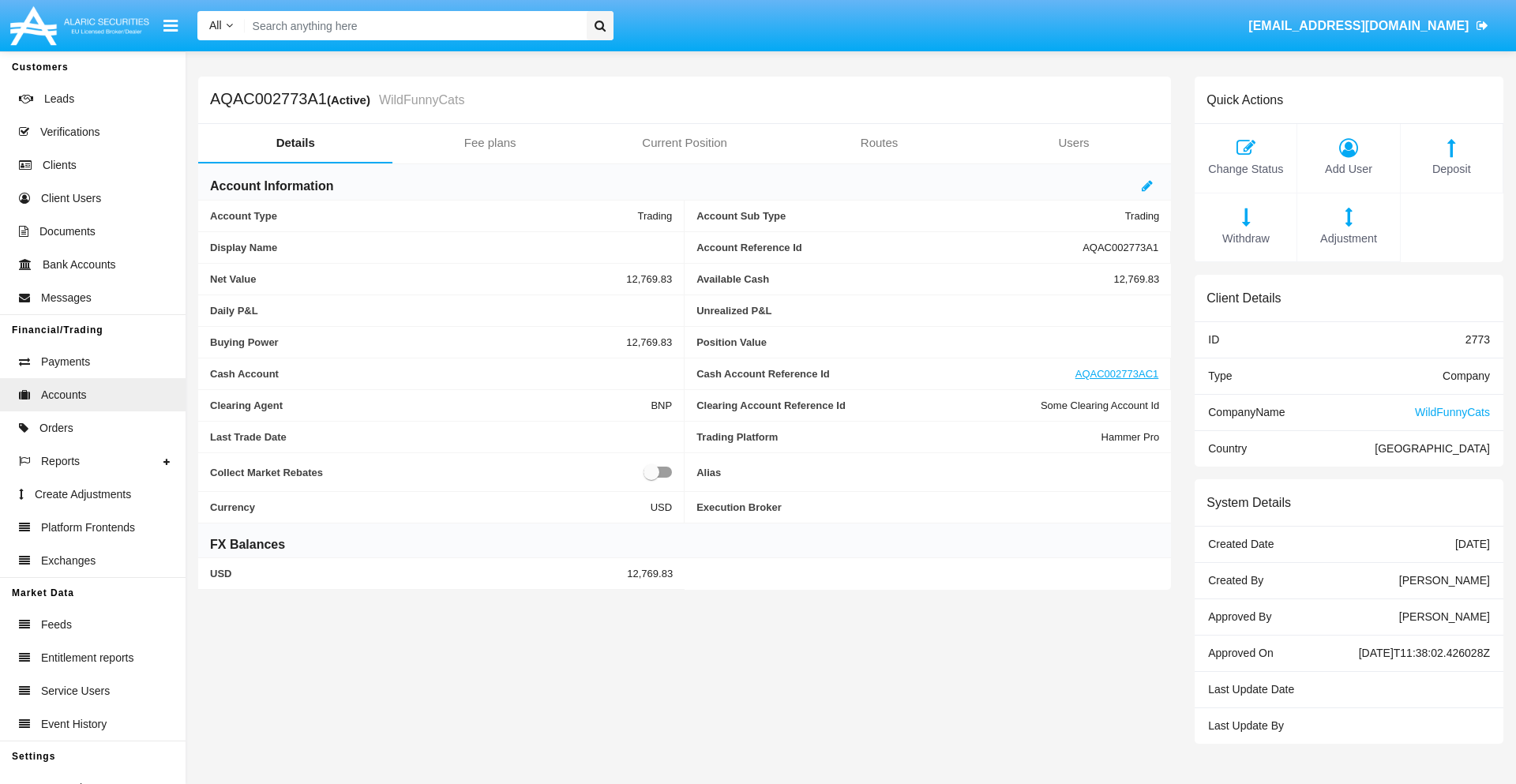
click at [1451, 169] on span "Deposit" at bounding box center [1452, 169] width 86 height 17
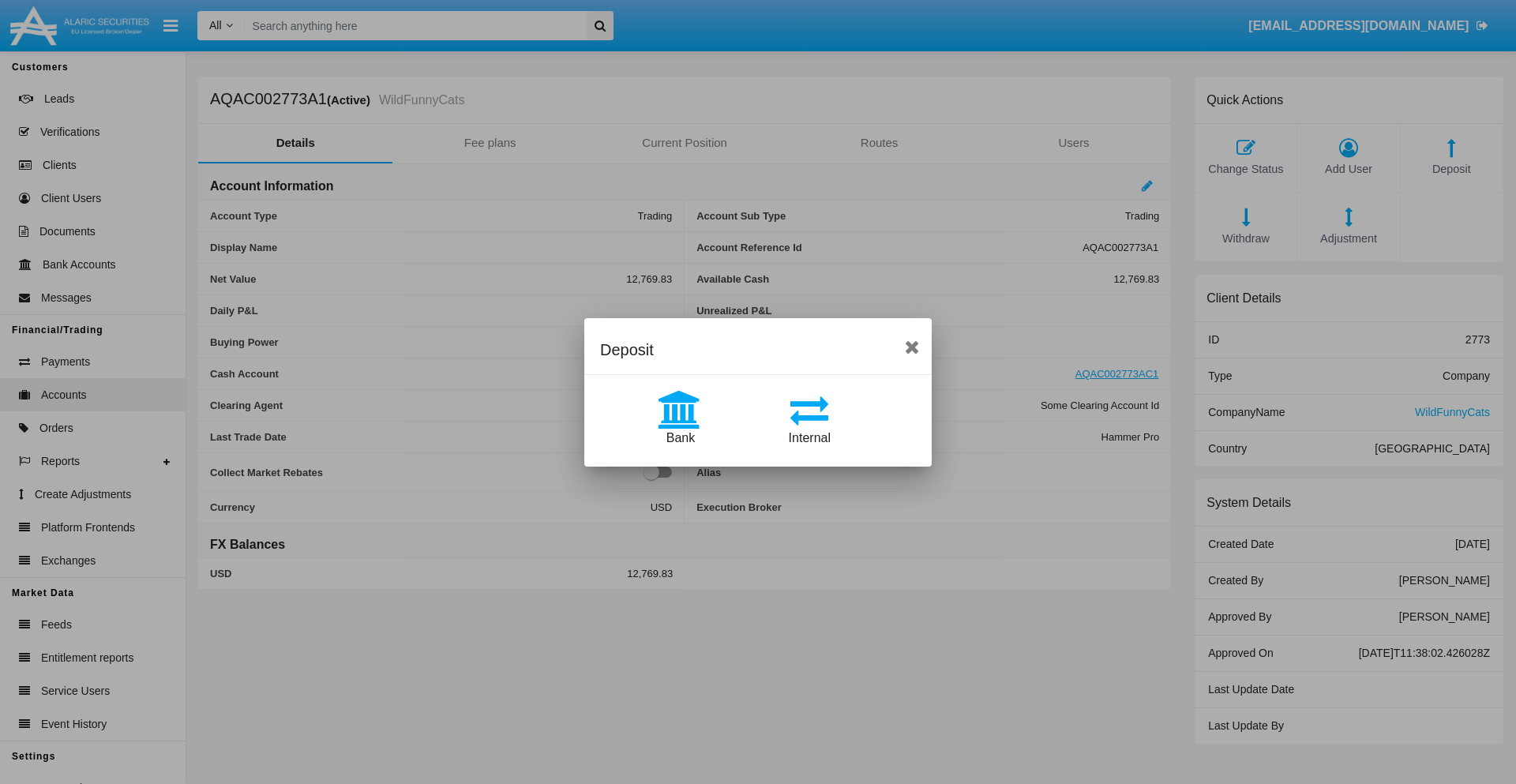
click at [809, 437] on span "Internal" at bounding box center [810, 437] width 42 height 14
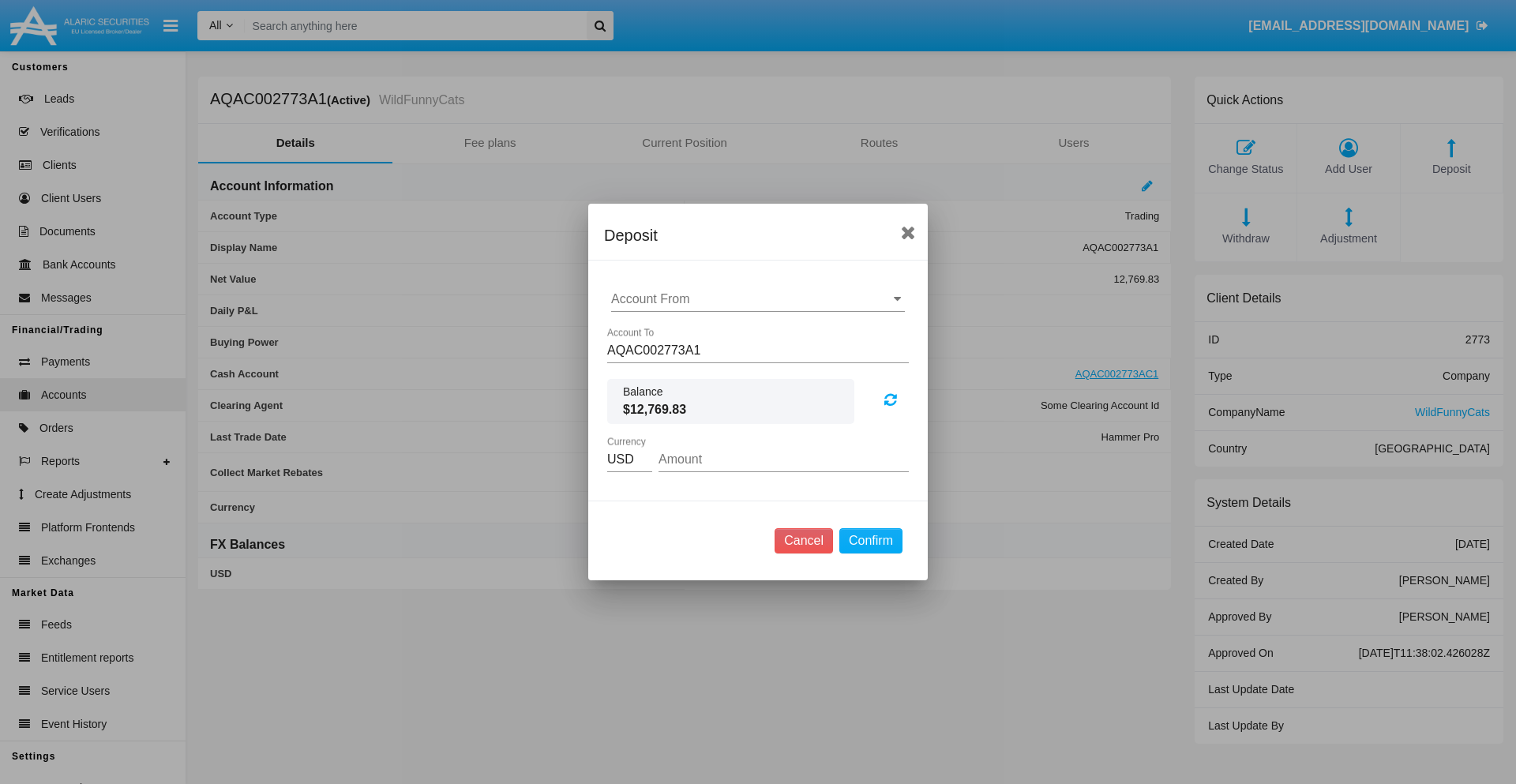
click at [758, 299] on input "Account From" at bounding box center [758, 299] width 293 height 15
click at [678, 368] on span "AQAC002773AC1" at bounding box center [679, 368] width 103 height 14
type input "AQAC002773AC1"
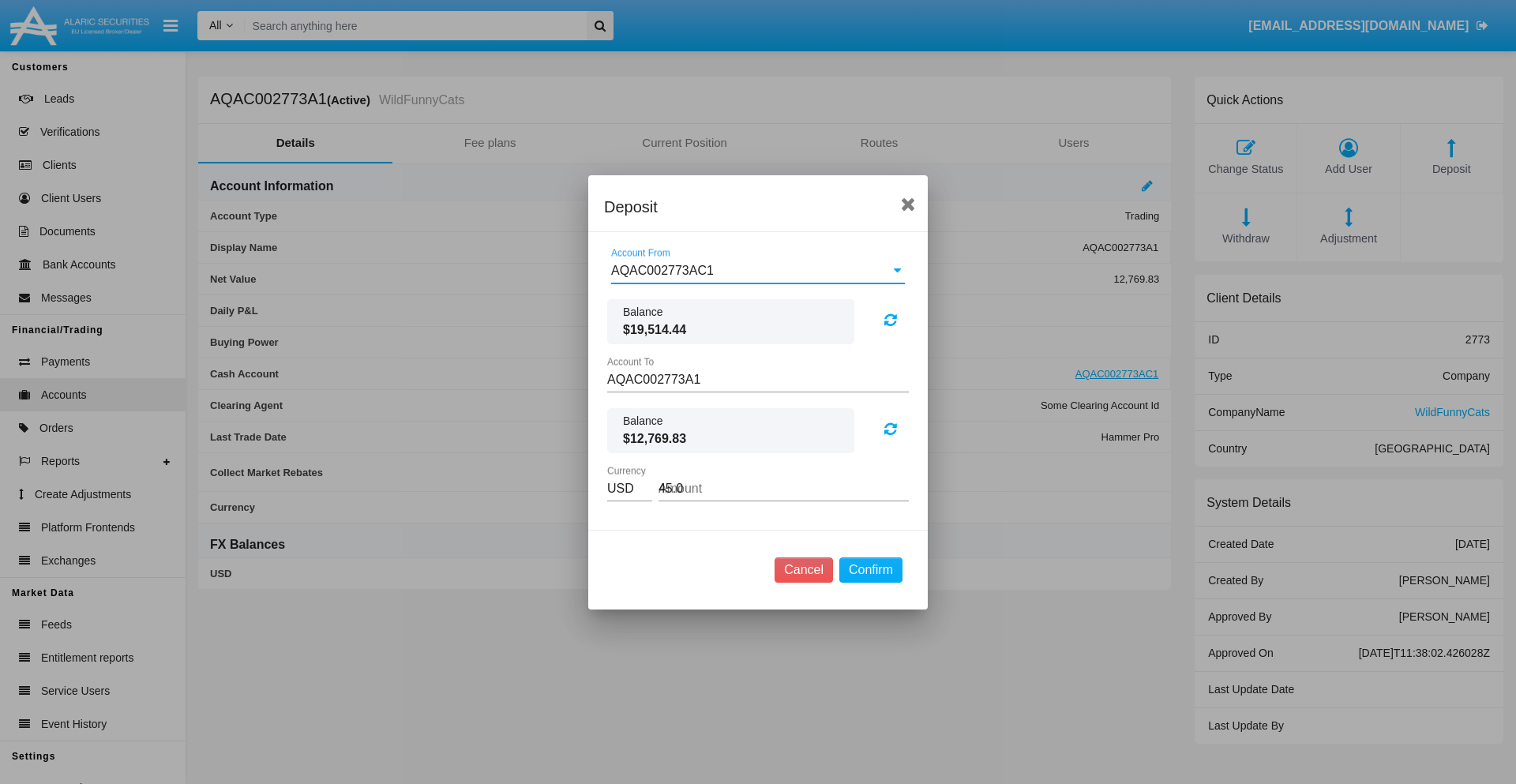
type input "45.01"
click at [870, 569] on button "Confirm" at bounding box center [871, 570] width 63 height 25
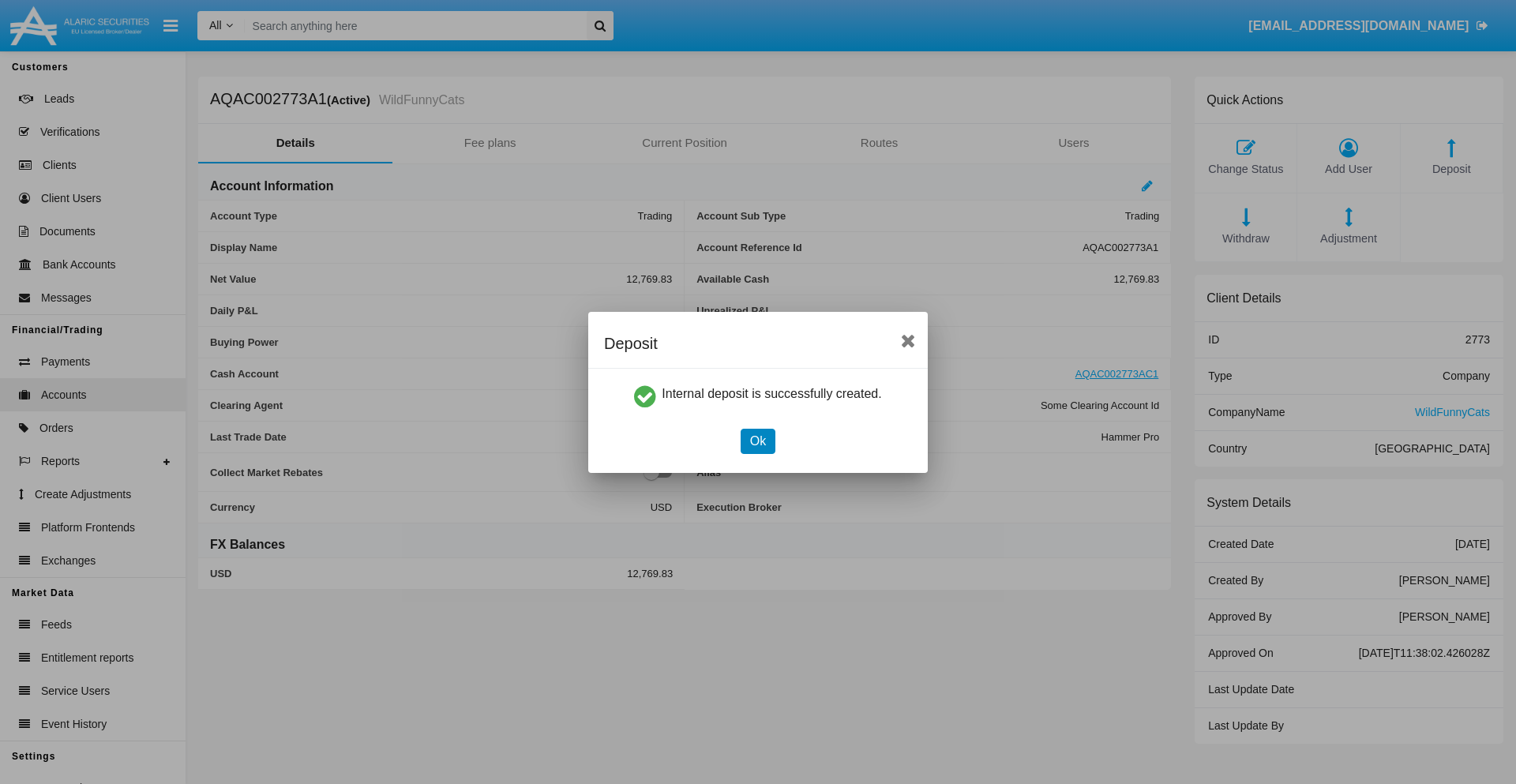
click at [758, 440] on button "Ok" at bounding box center [758, 440] width 35 height 25
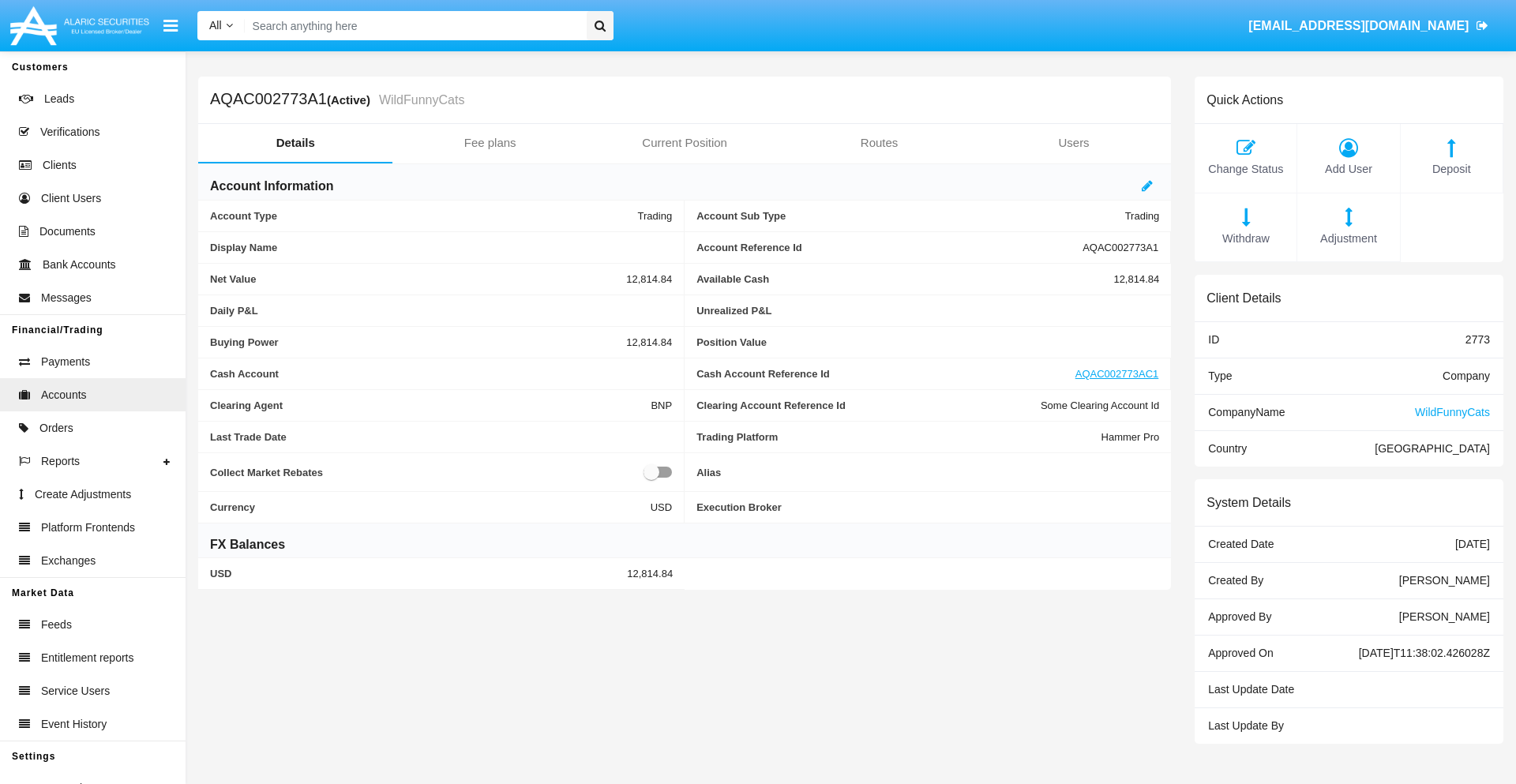
click at [1245, 238] on span "Withdraw" at bounding box center [1246, 238] width 86 height 17
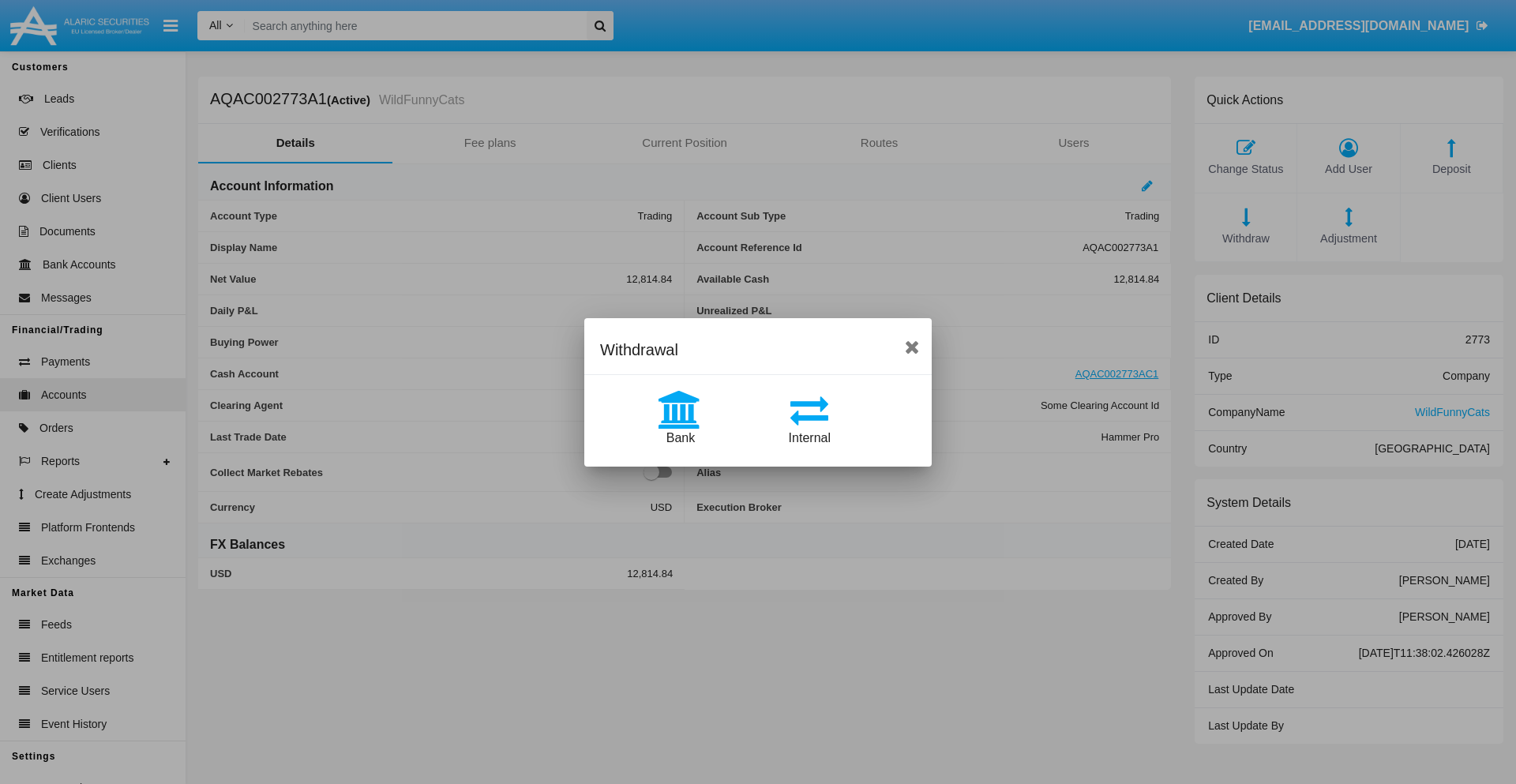
click at [809, 437] on span "Internal" at bounding box center [810, 437] width 42 height 14
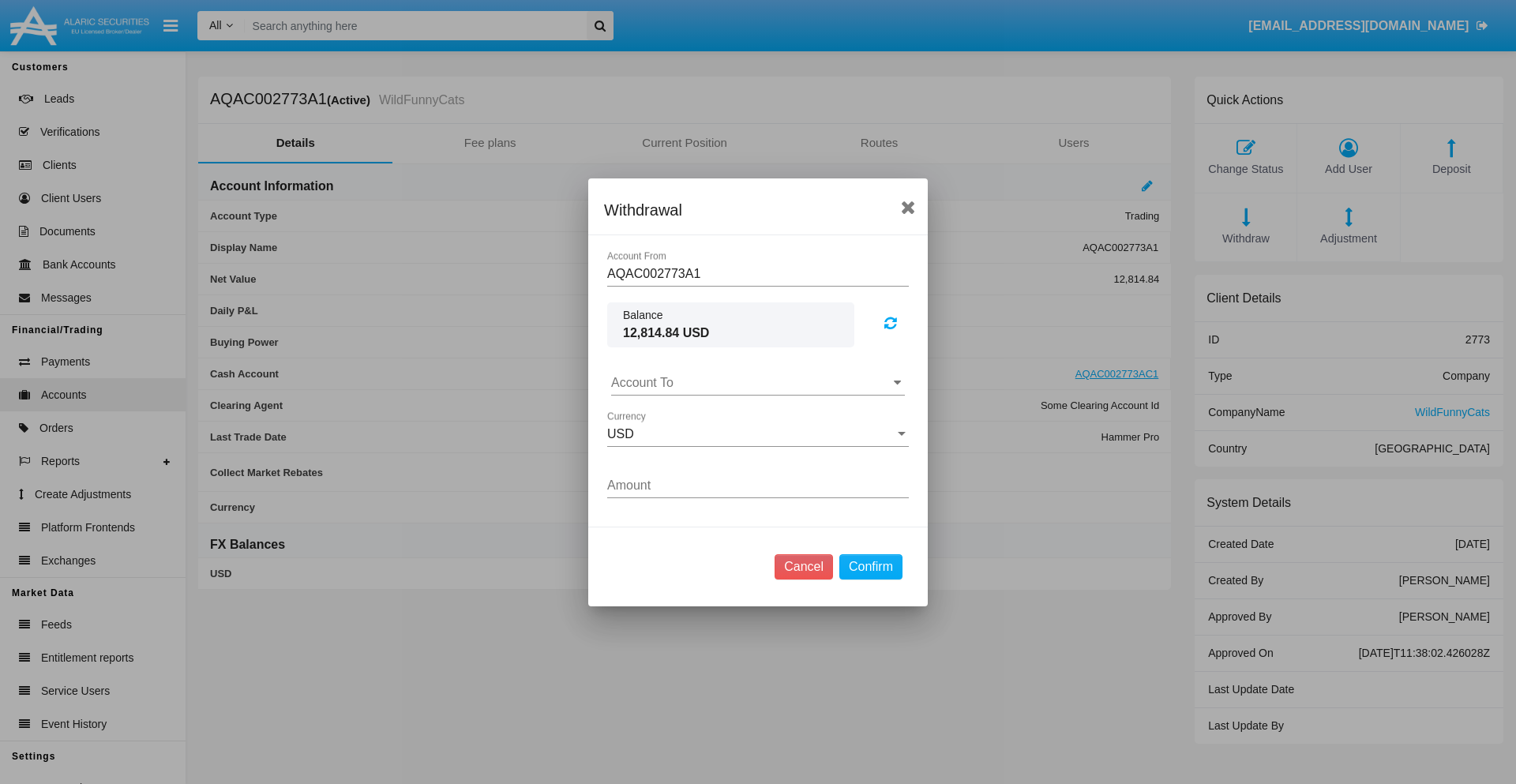
click at [758, 382] on input "Account To" at bounding box center [758, 383] width 293 height 15
click at [678, 452] on span "AQAC002773AC1" at bounding box center [679, 452] width 103 height 14
type input "AQAC002773AC1"
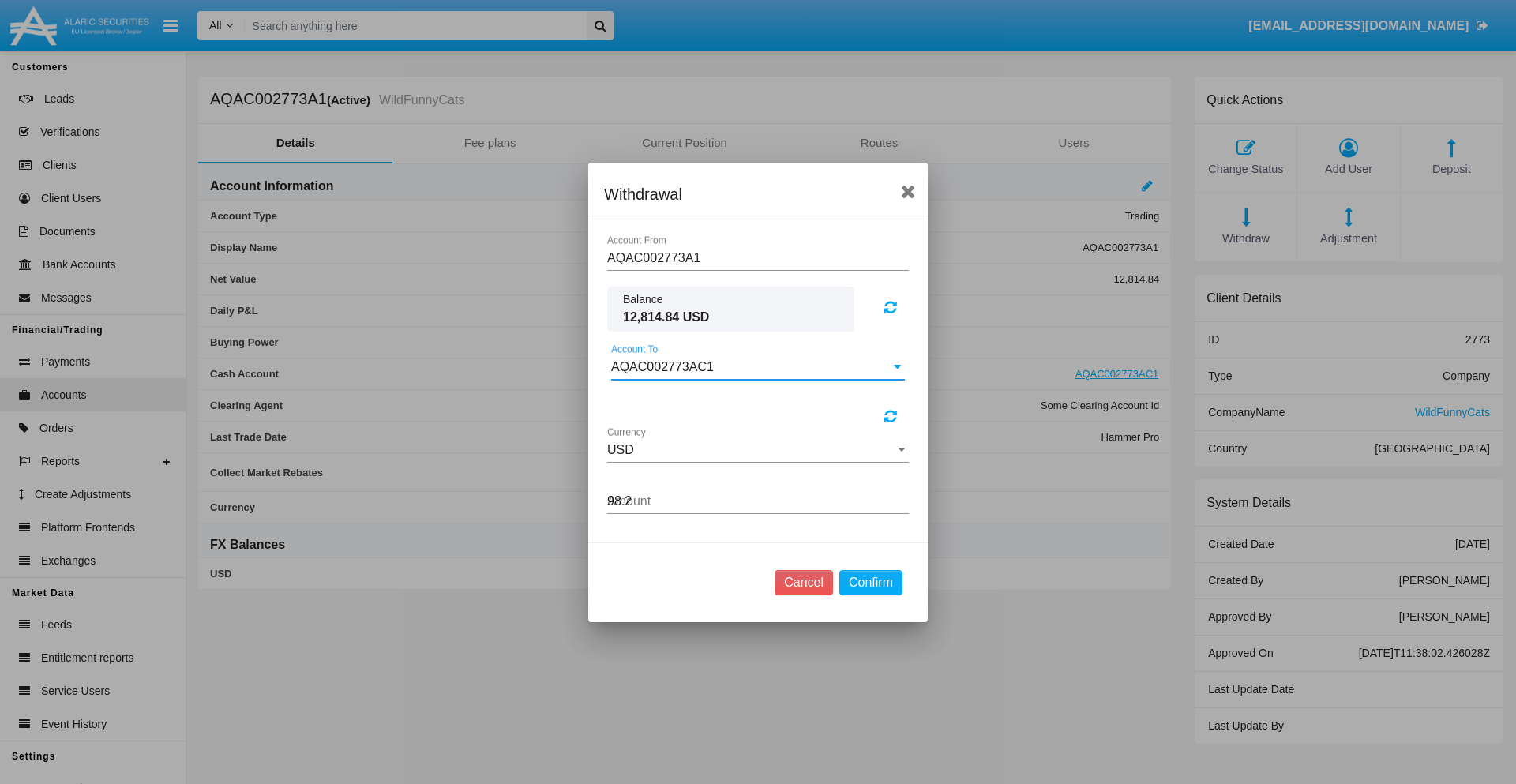
type input "98.23"
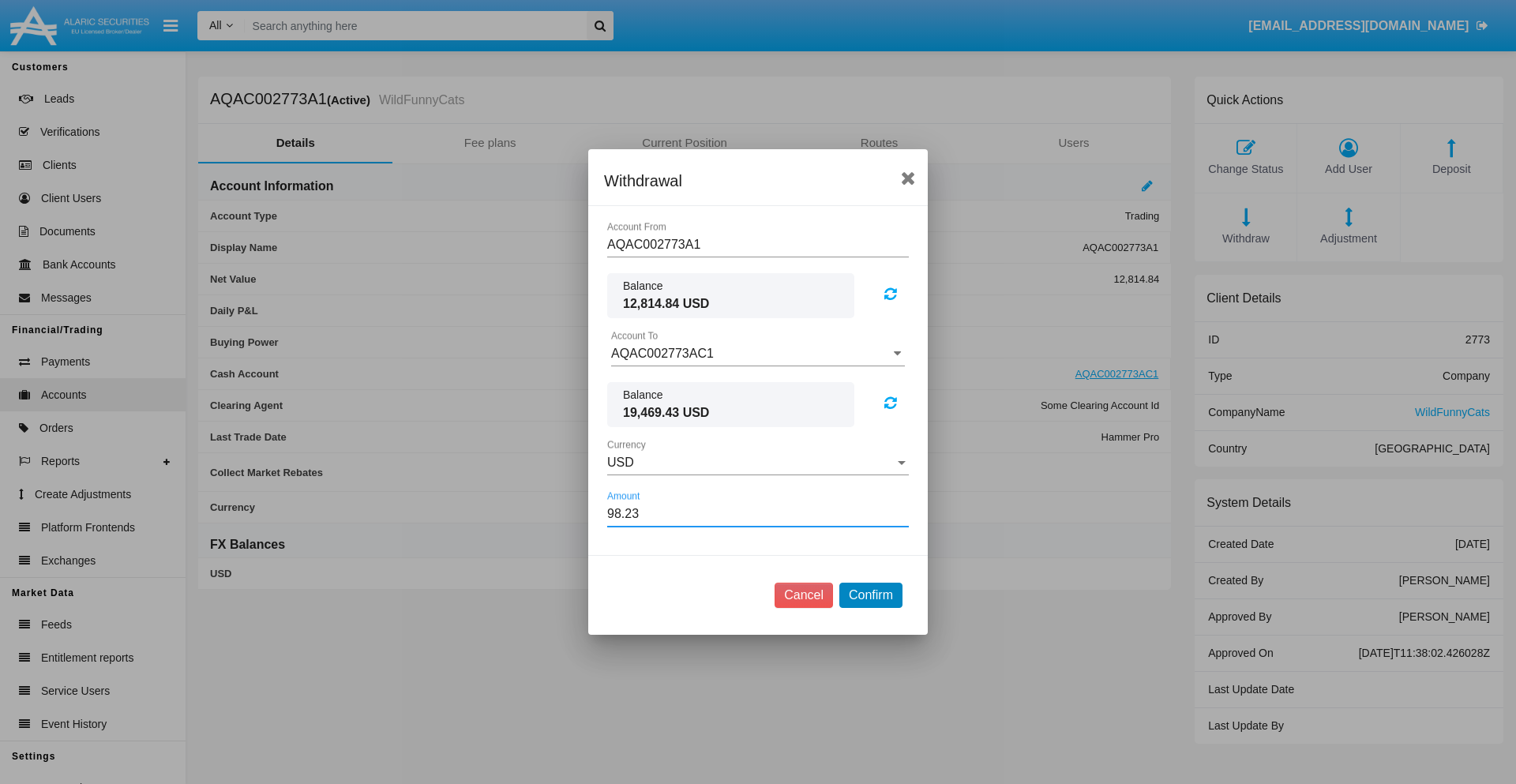
click at [870, 595] on button "Confirm" at bounding box center [871, 595] width 63 height 25
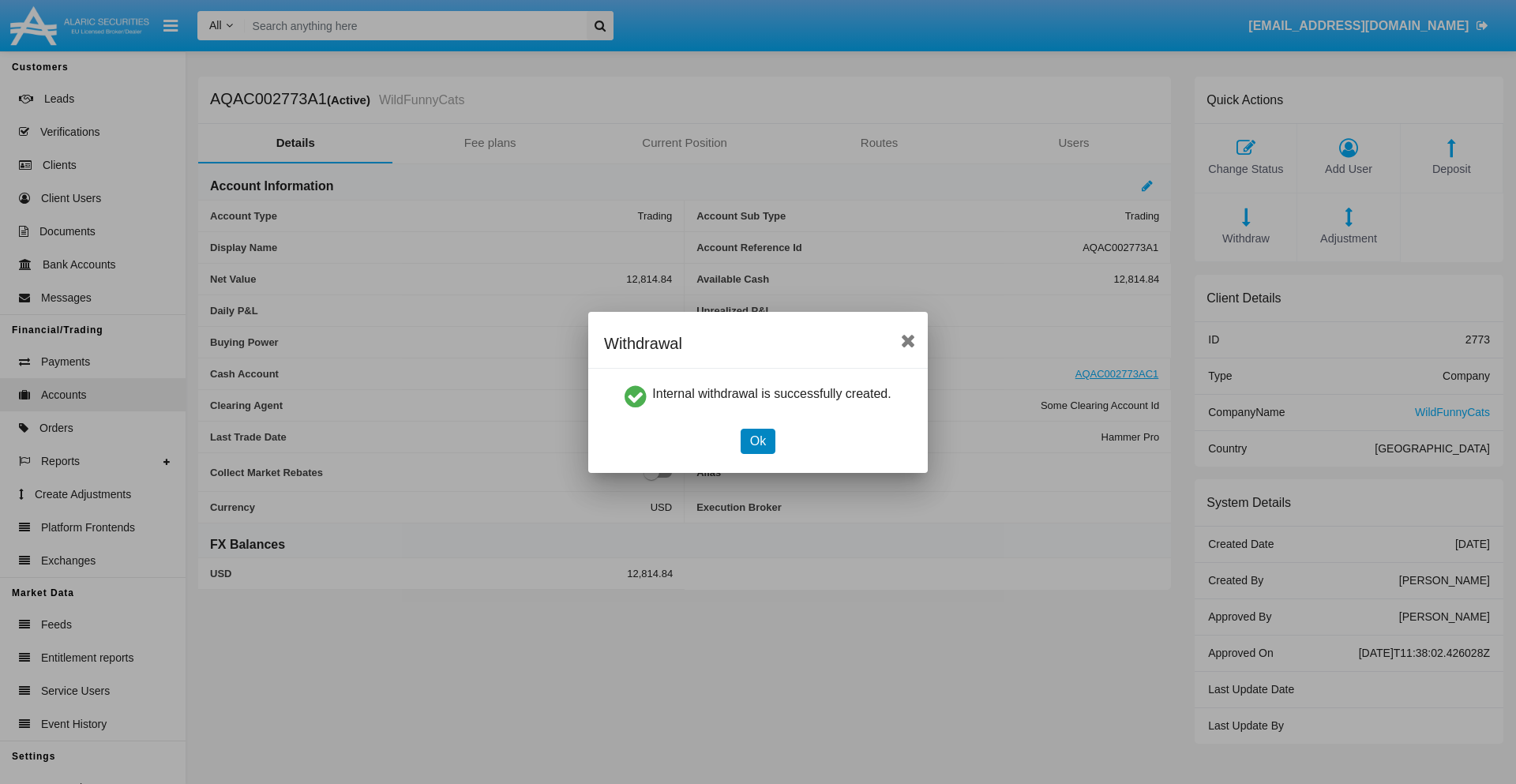
click at [758, 440] on button "Ok" at bounding box center [758, 440] width 35 height 25
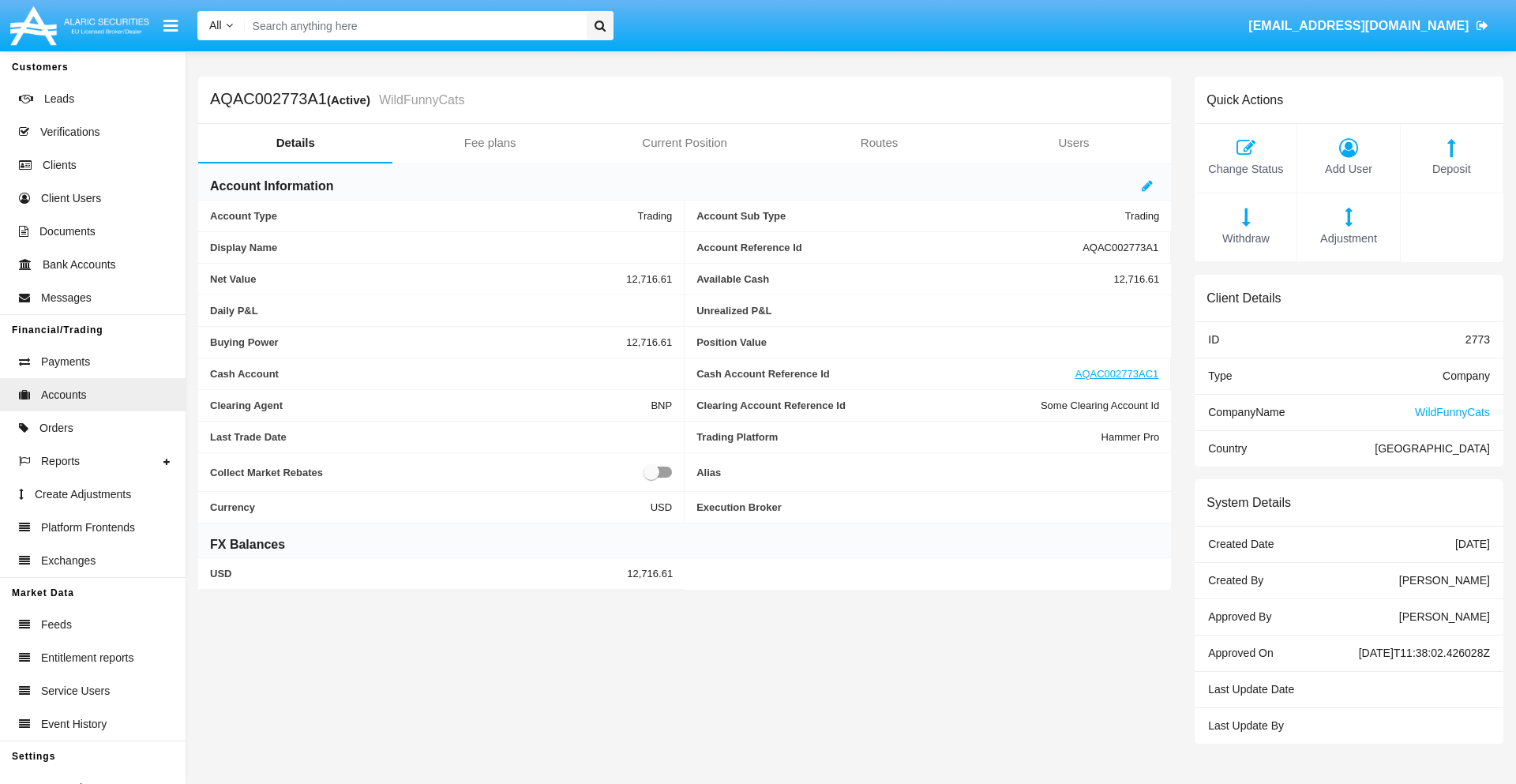
click at [1245, 238] on span "Withdraw" at bounding box center [1246, 238] width 86 height 17
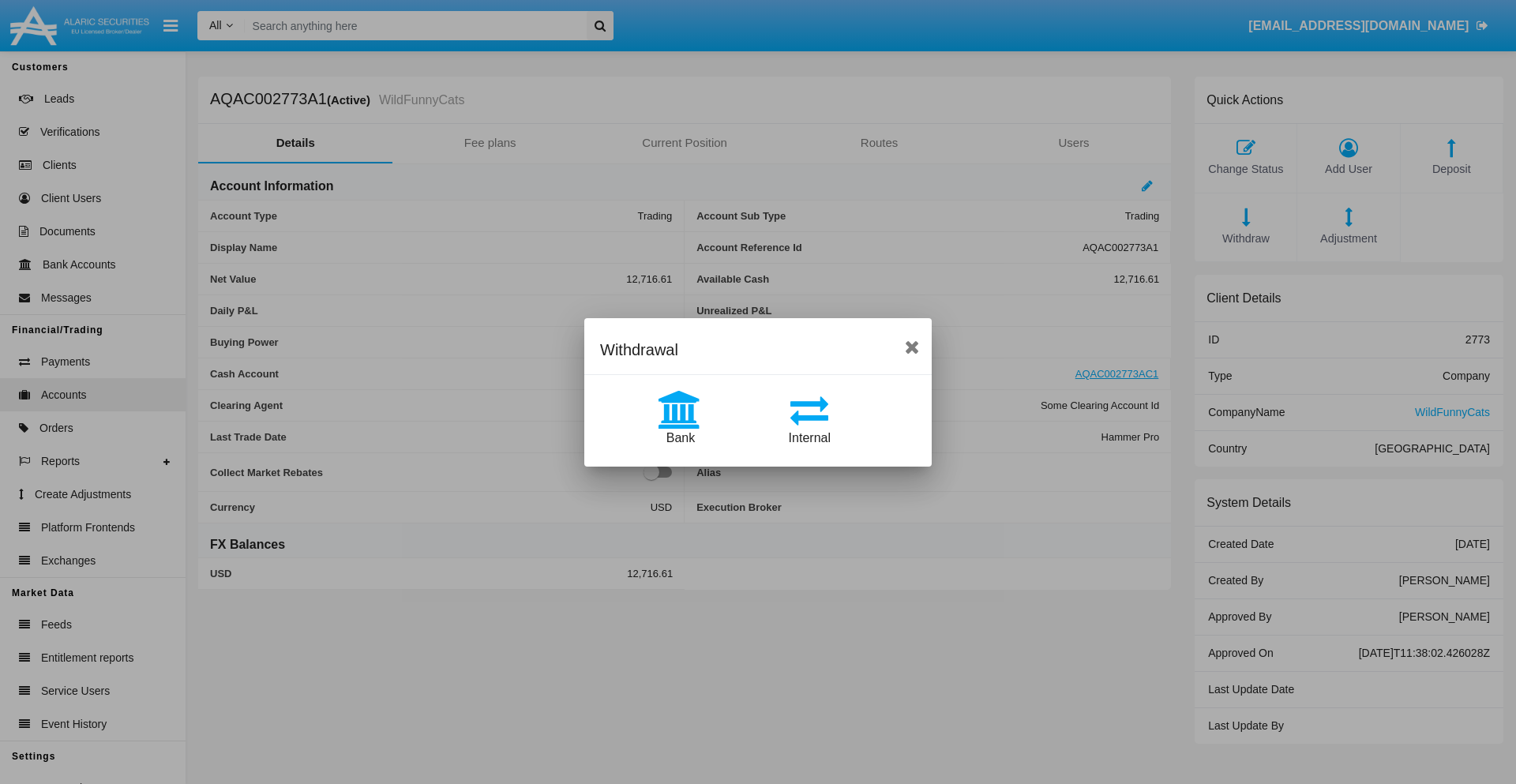
click at [680, 437] on span "Bank" at bounding box center [680, 437] width 28 height 14
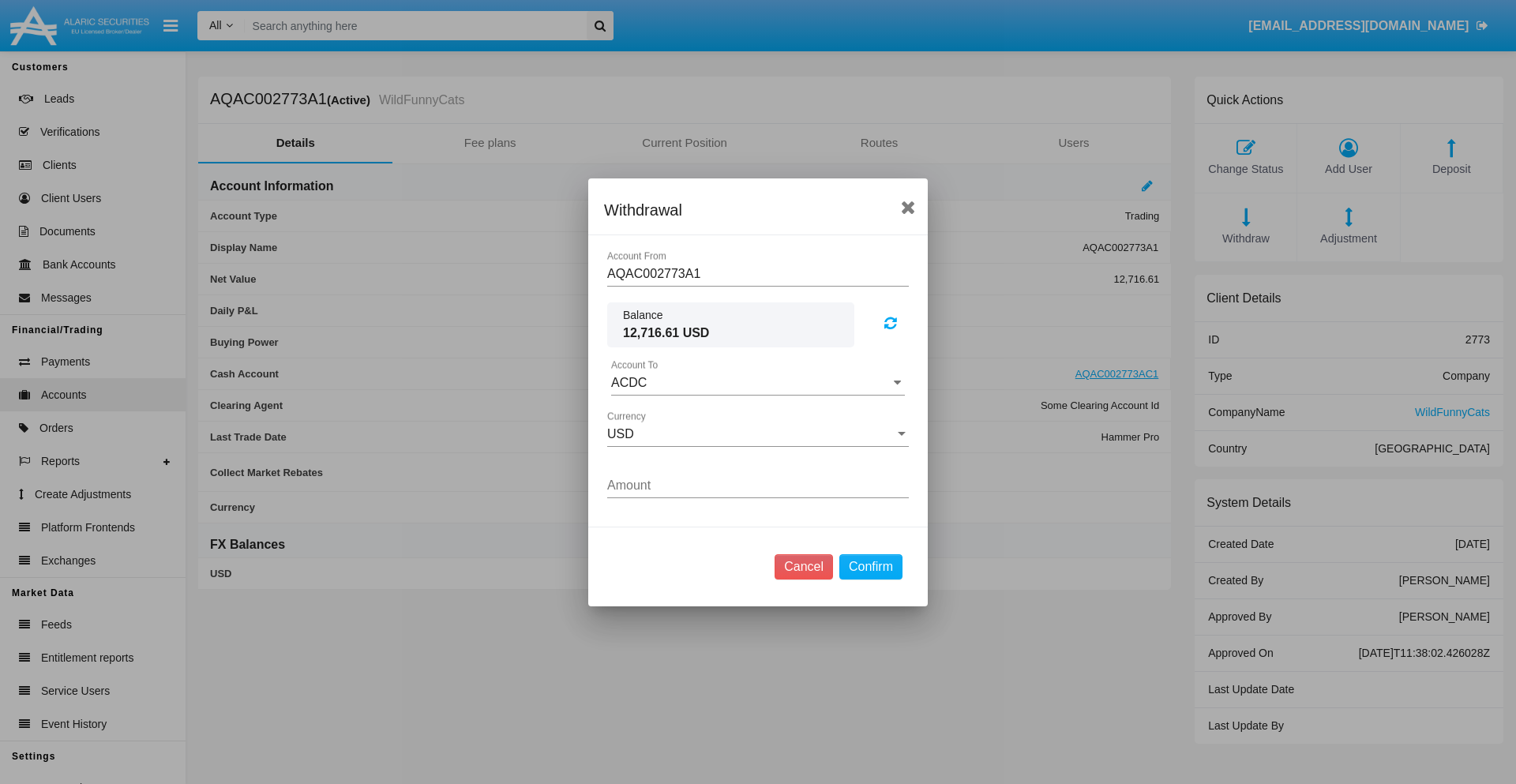
click at [758, 382] on input "ACDC" at bounding box center [758, 383] width 293 height 15
click at [645, 414] on span "ACDC" at bounding box center [646, 414] width 36 height 14
type input "ACDC"
type input "60.83"
click at [870, 566] on button "Confirm" at bounding box center [871, 567] width 63 height 25
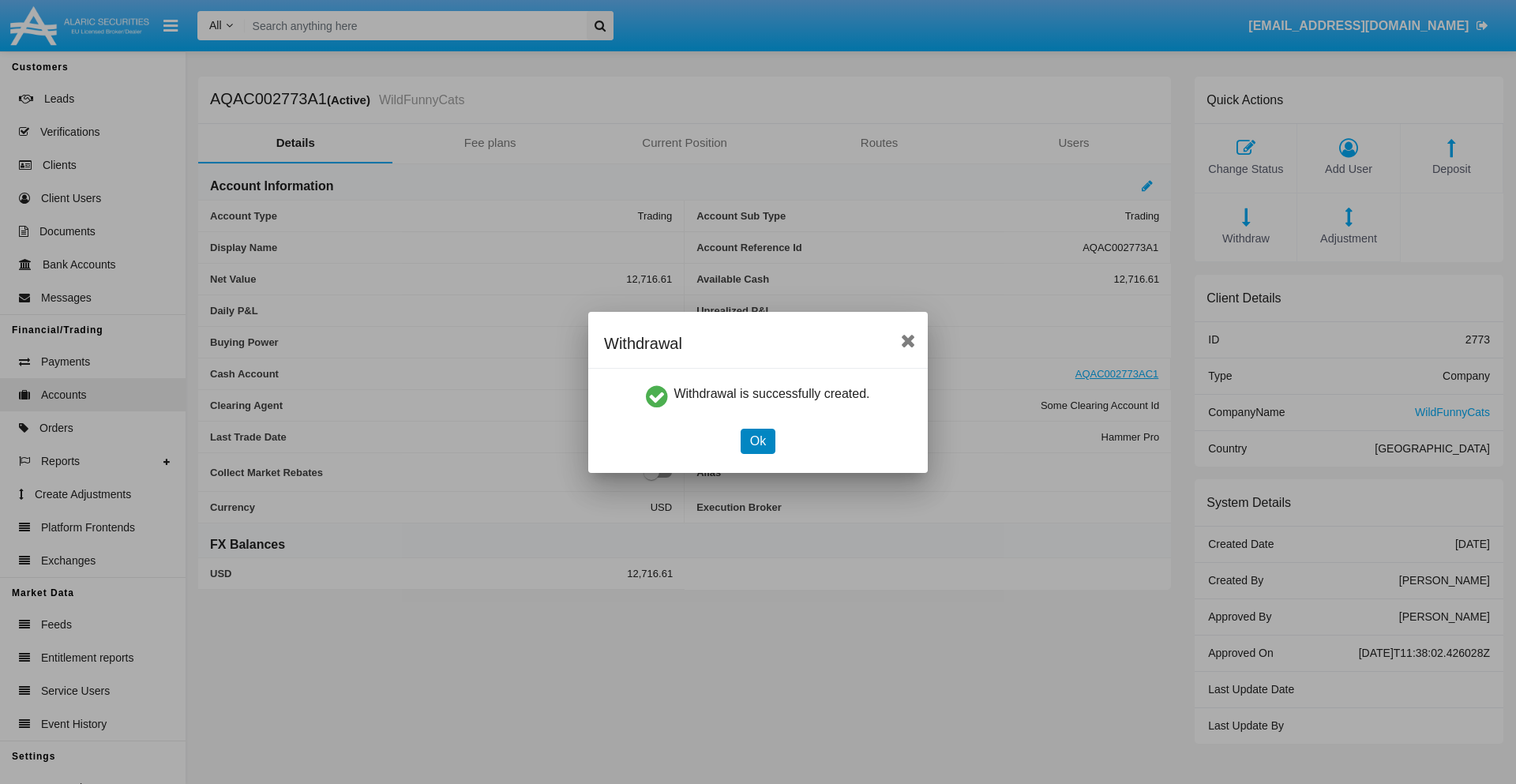
click at [758, 440] on button "Ok" at bounding box center [758, 440] width 35 height 25
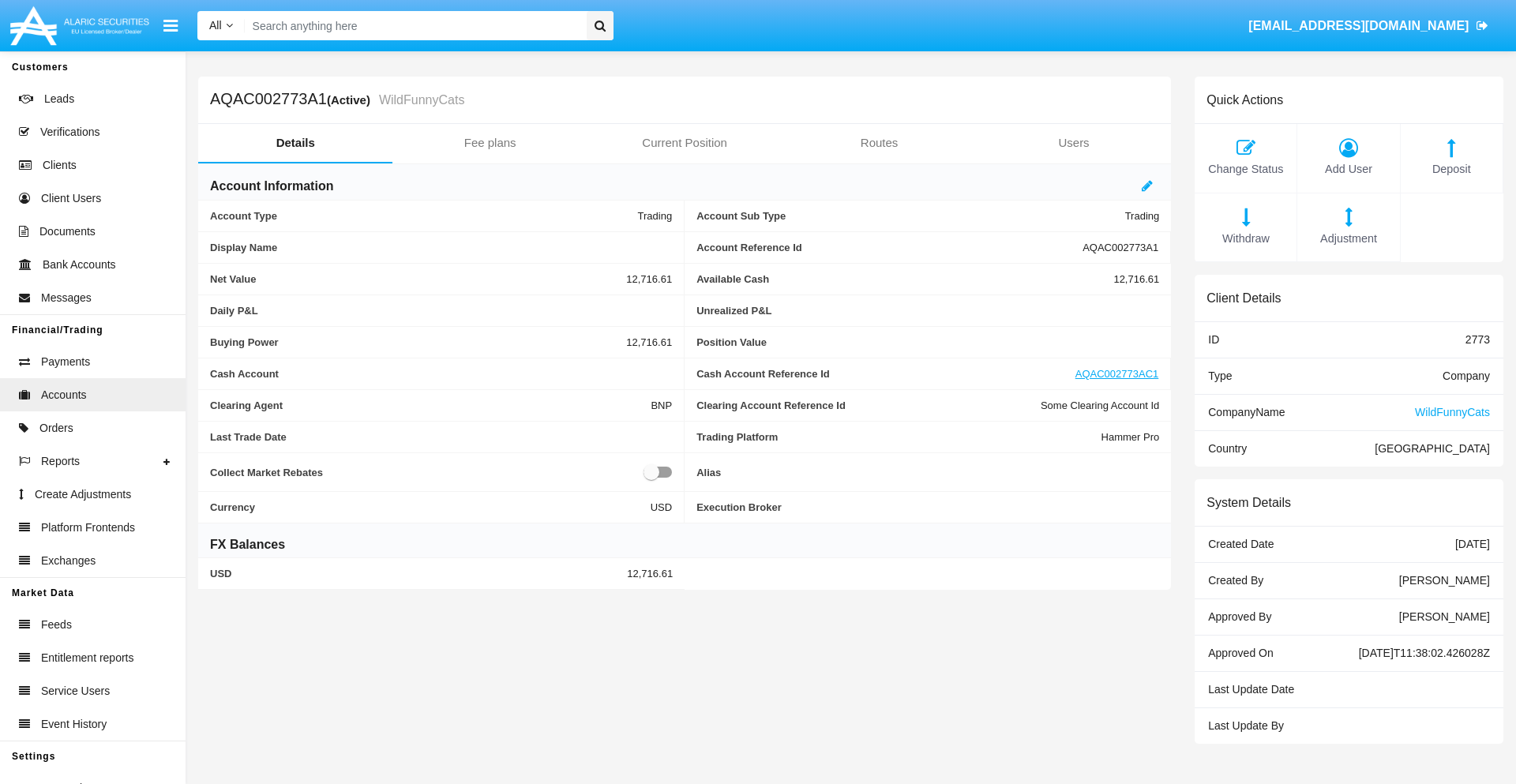
click at [1349, 238] on span "Adjustment" at bounding box center [1349, 238] width 86 height 17
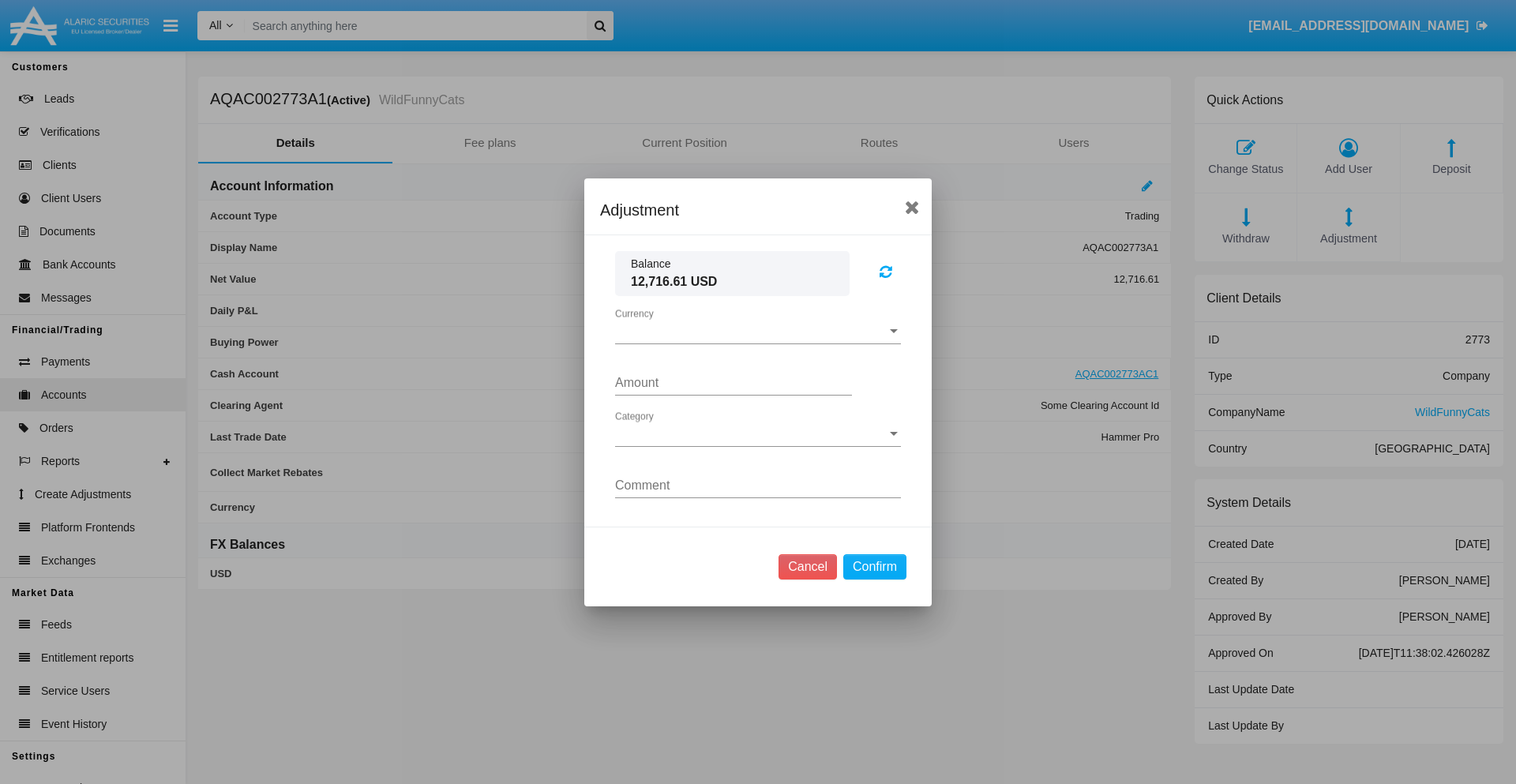
click at [758, 331] on span "Currency" at bounding box center [751, 331] width 272 height 15
click at [758, 343] on span "USD" at bounding box center [758, 343] width 286 height 38
click at [758, 433] on span "Category" at bounding box center [751, 434] width 272 height 15
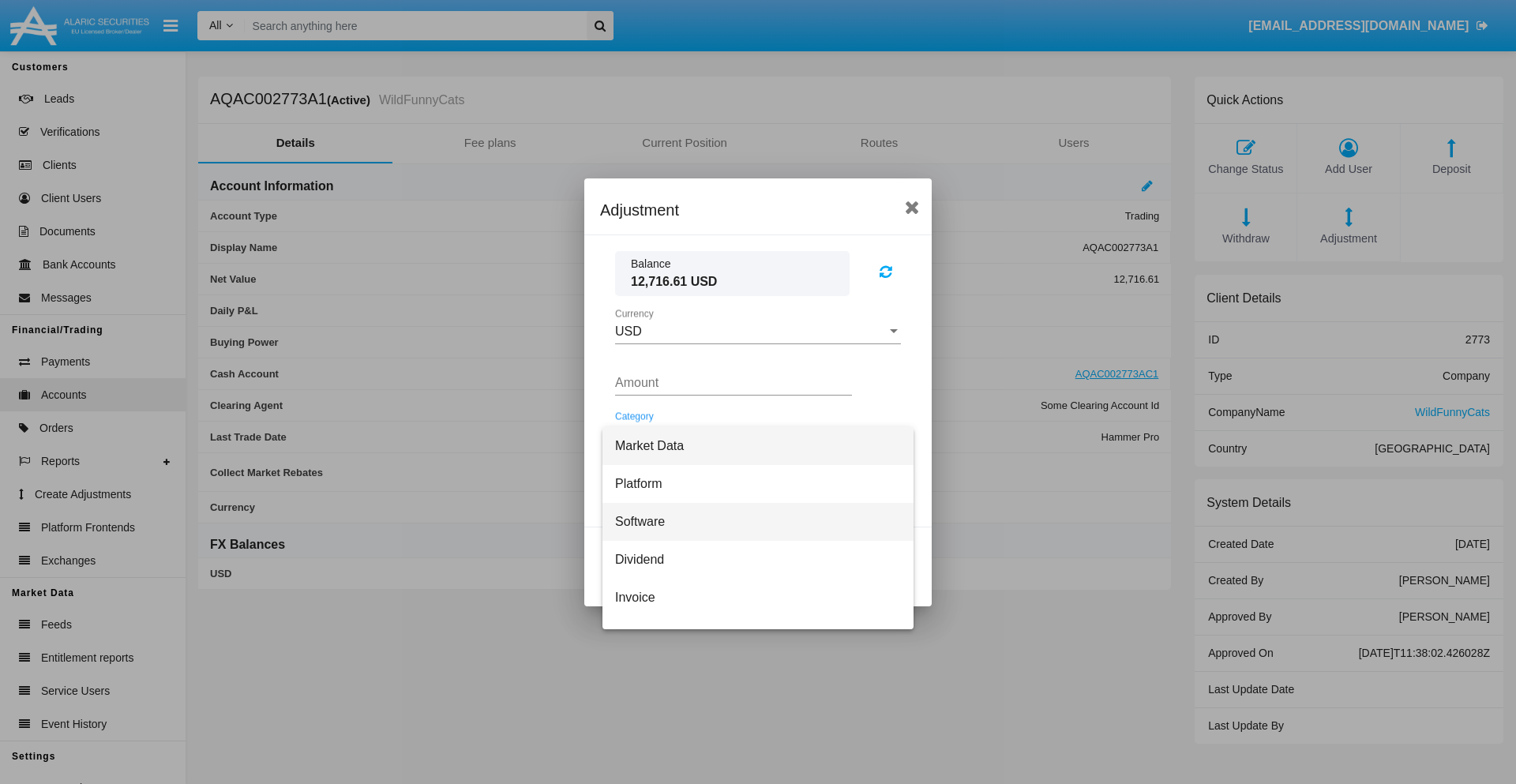
click at [752, 521] on span "Software" at bounding box center [758, 521] width 286 height 38
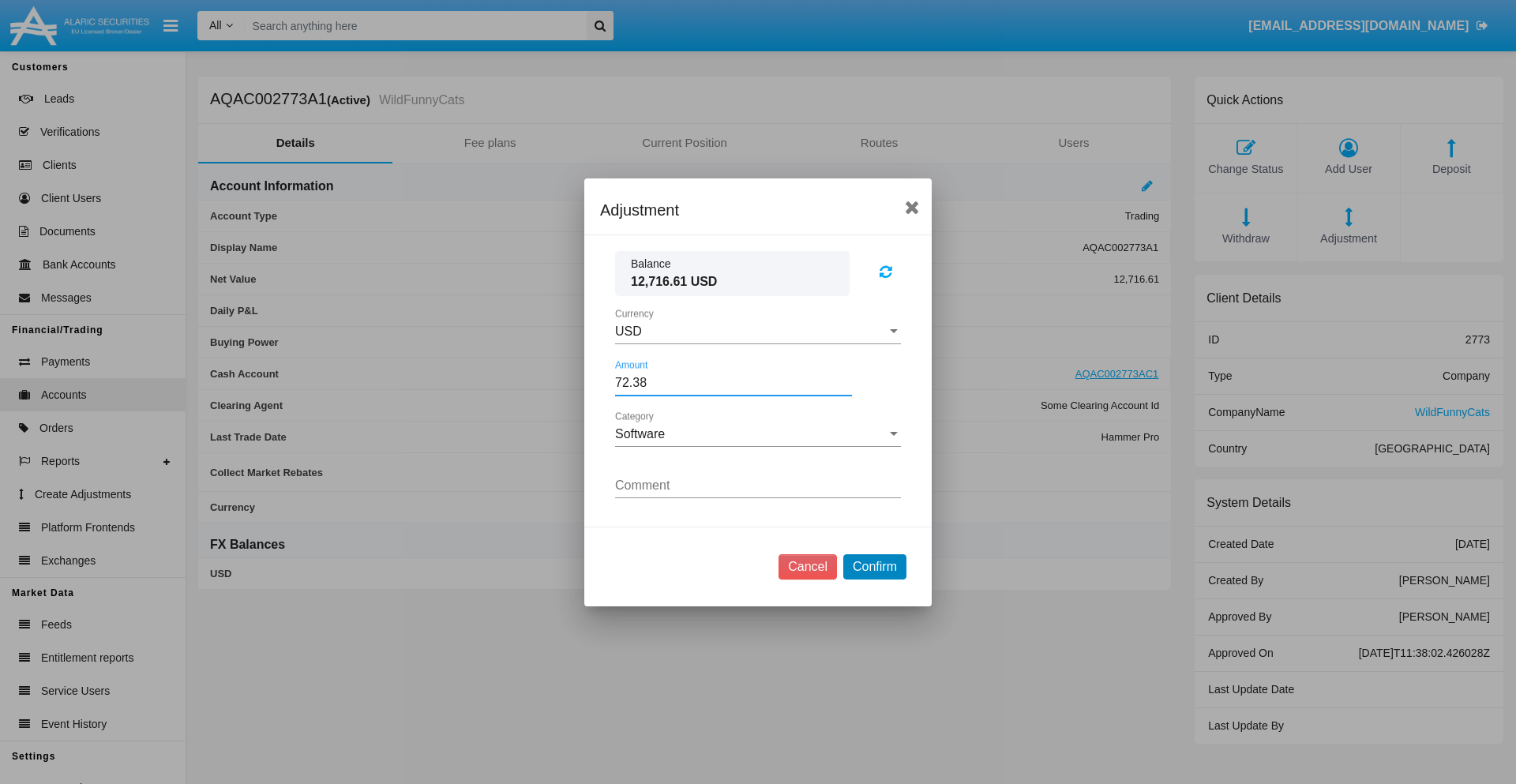
click at [874, 566] on button "Confirm" at bounding box center [875, 567] width 63 height 25
type input "72.3800"
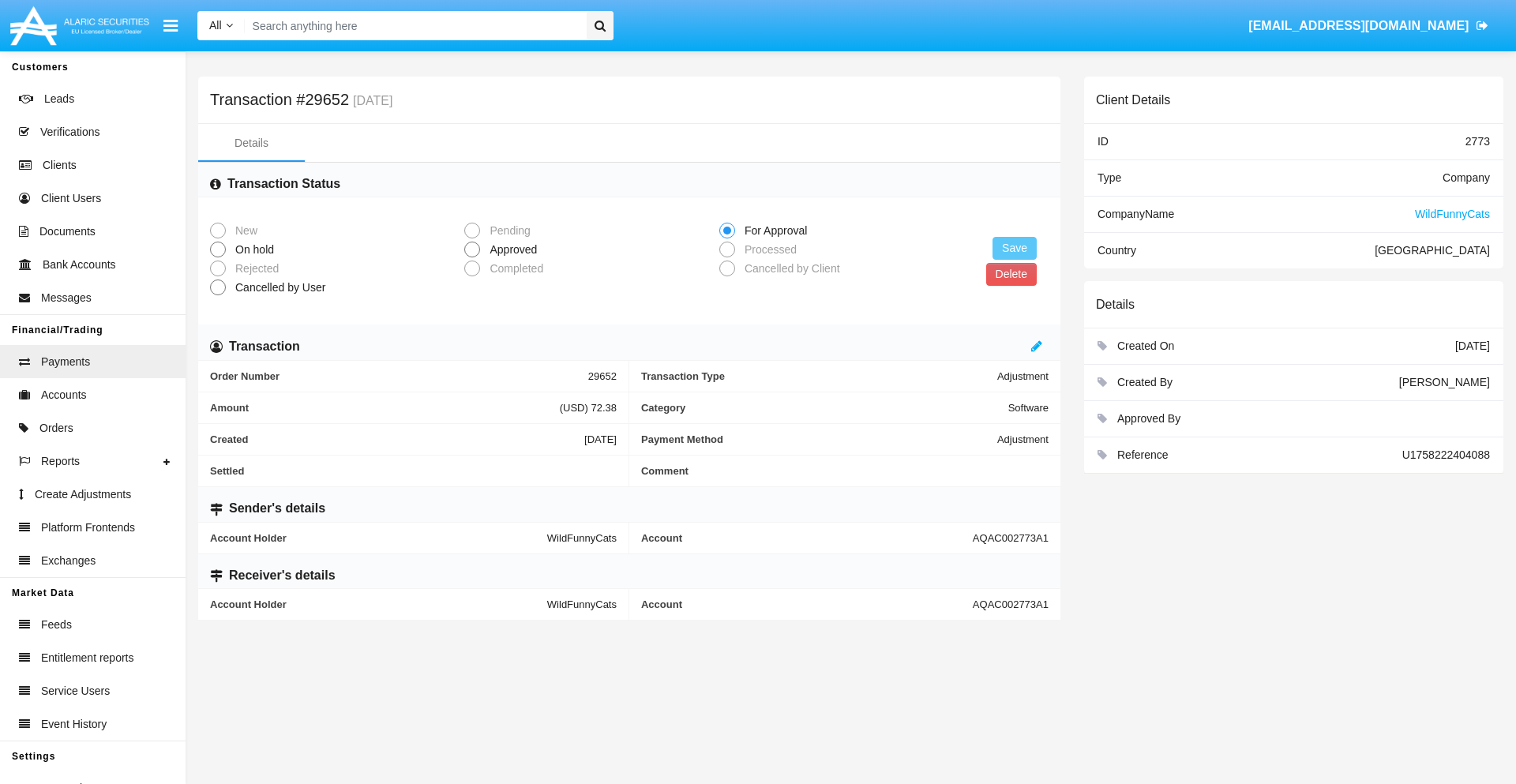
click at [510, 250] on span "Approved" at bounding box center [510, 250] width 61 height 17
click at [472, 257] on input "Approved" at bounding box center [471, 257] width 1 height 1
radio input "true"
click at [1015, 248] on button "Save" at bounding box center [1015, 248] width 44 height 23
click at [1011, 274] on button "Delete" at bounding box center [1011, 274] width 51 height 23
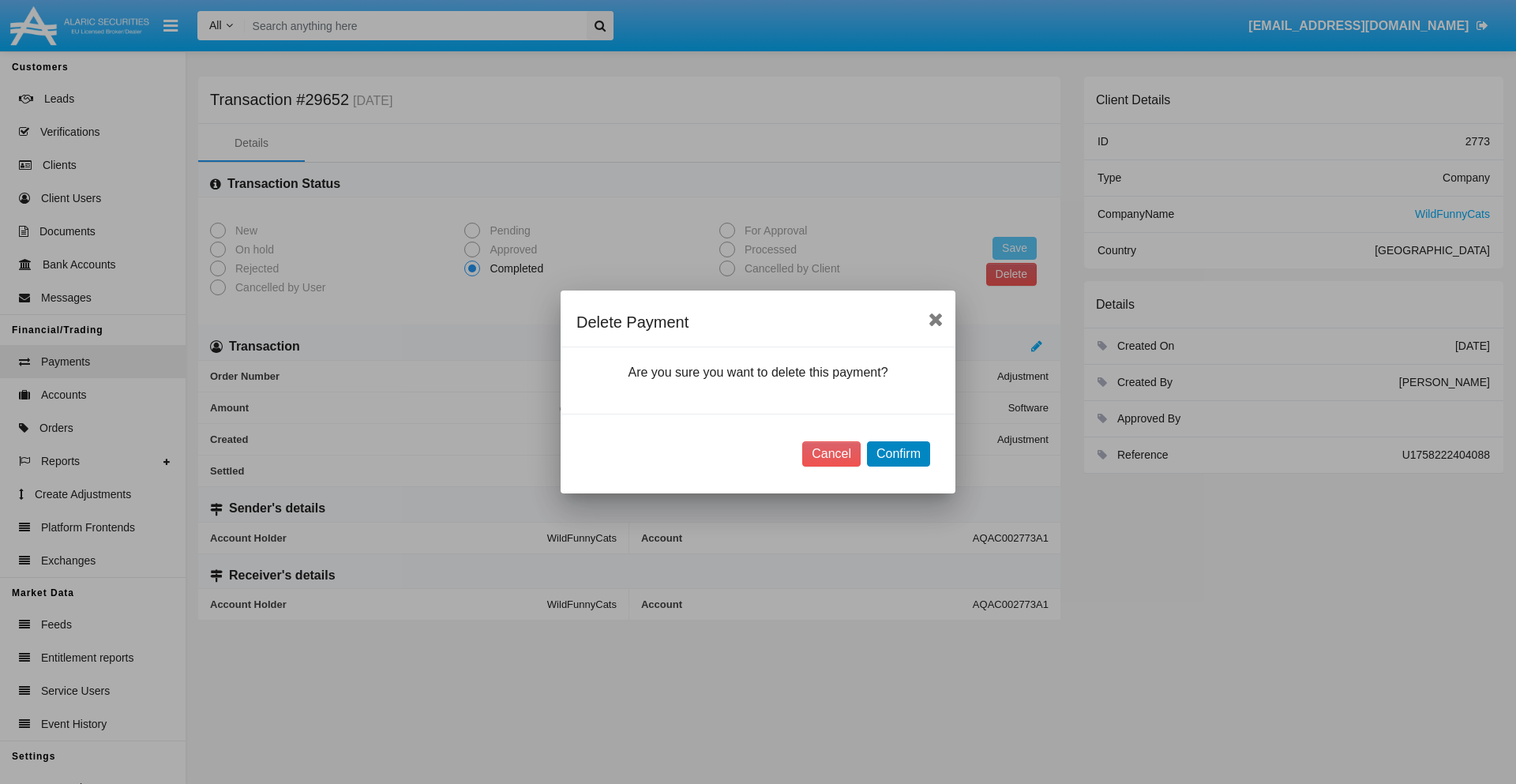
click at [898, 454] on button "Confirm" at bounding box center [898, 453] width 63 height 25
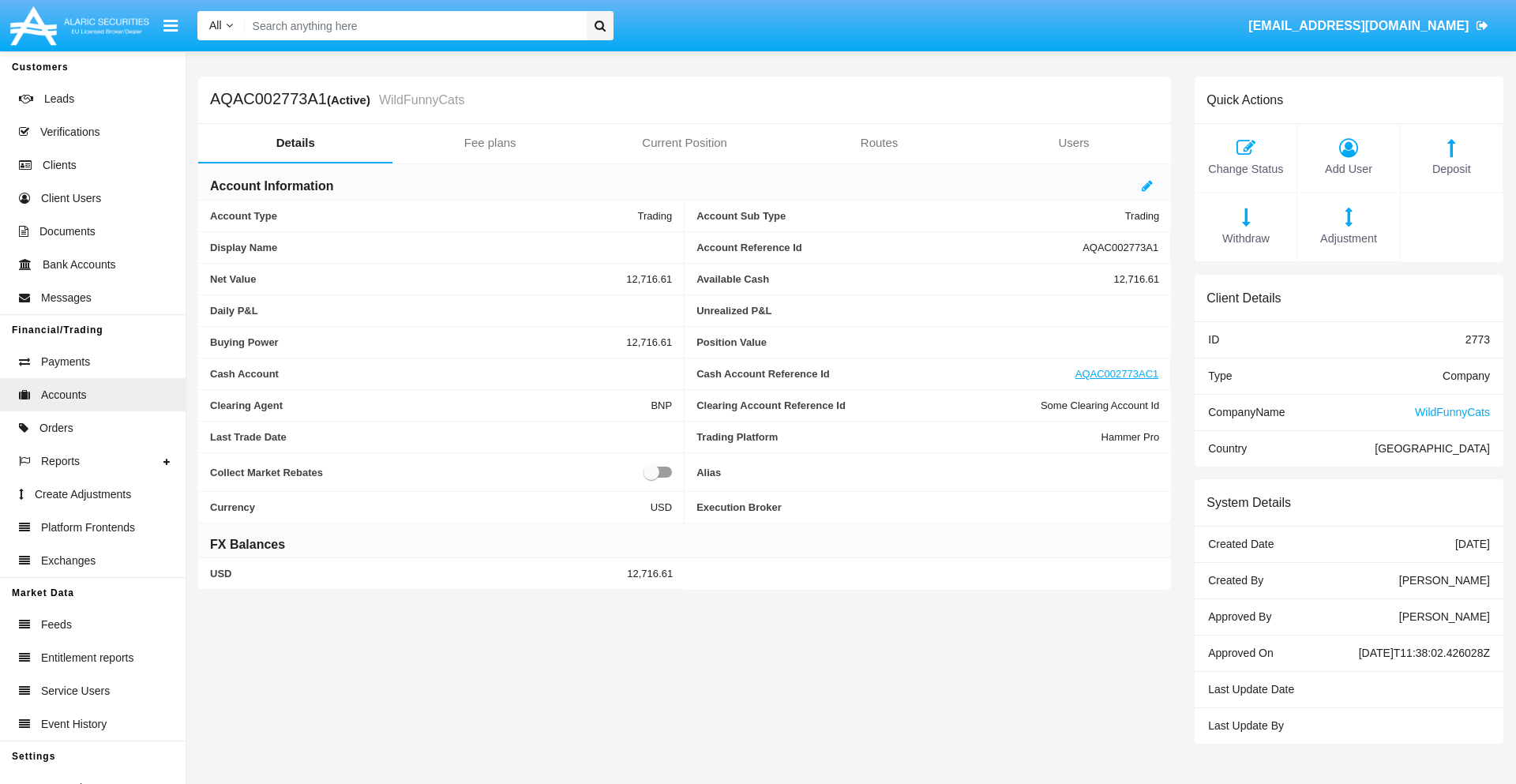
click at [1451, 169] on span "Deposit" at bounding box center [1452, 169] width 86 height 17
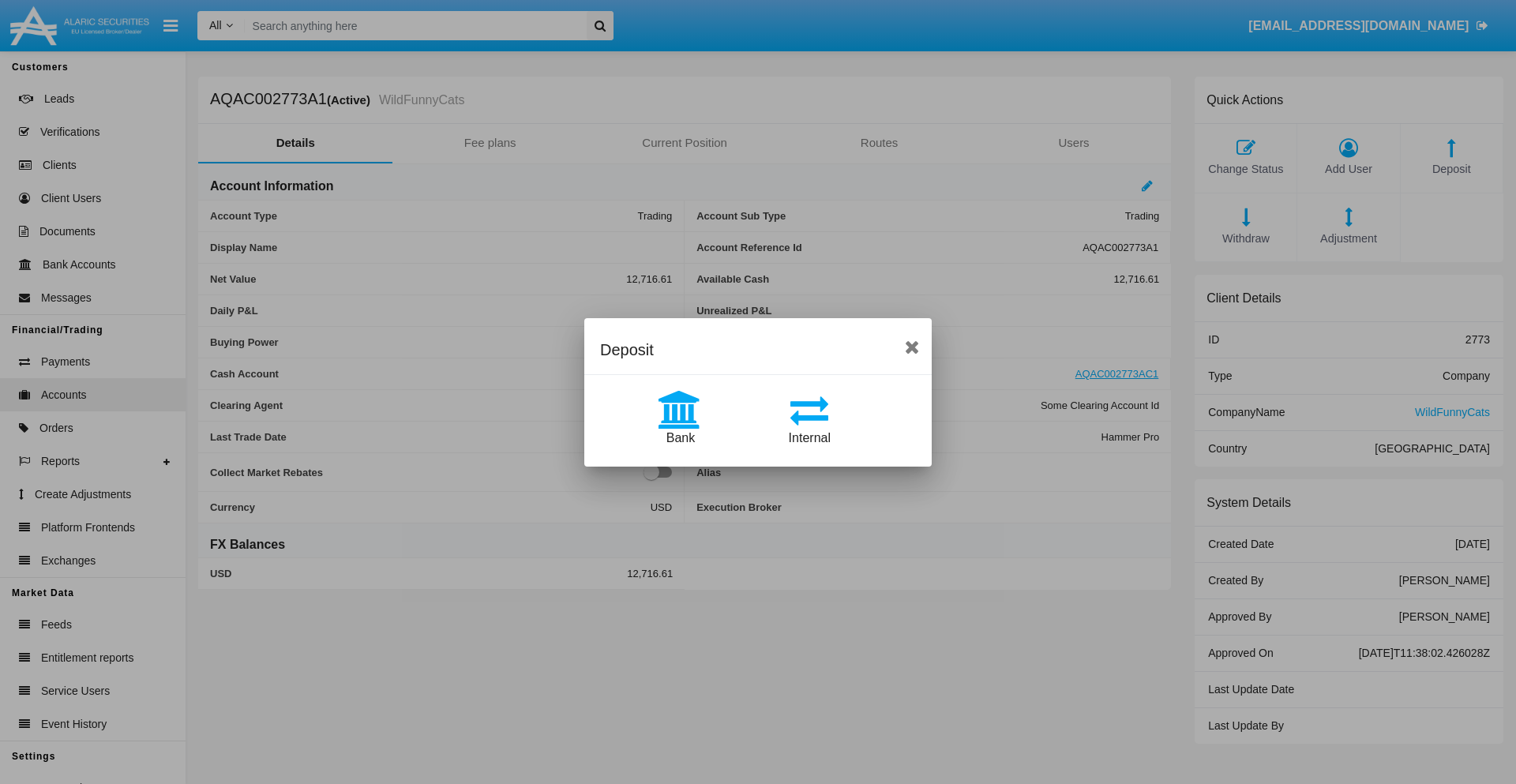
click at [680, 437] on span "Bank" at bounding box center [680, 437] width 28 height 14
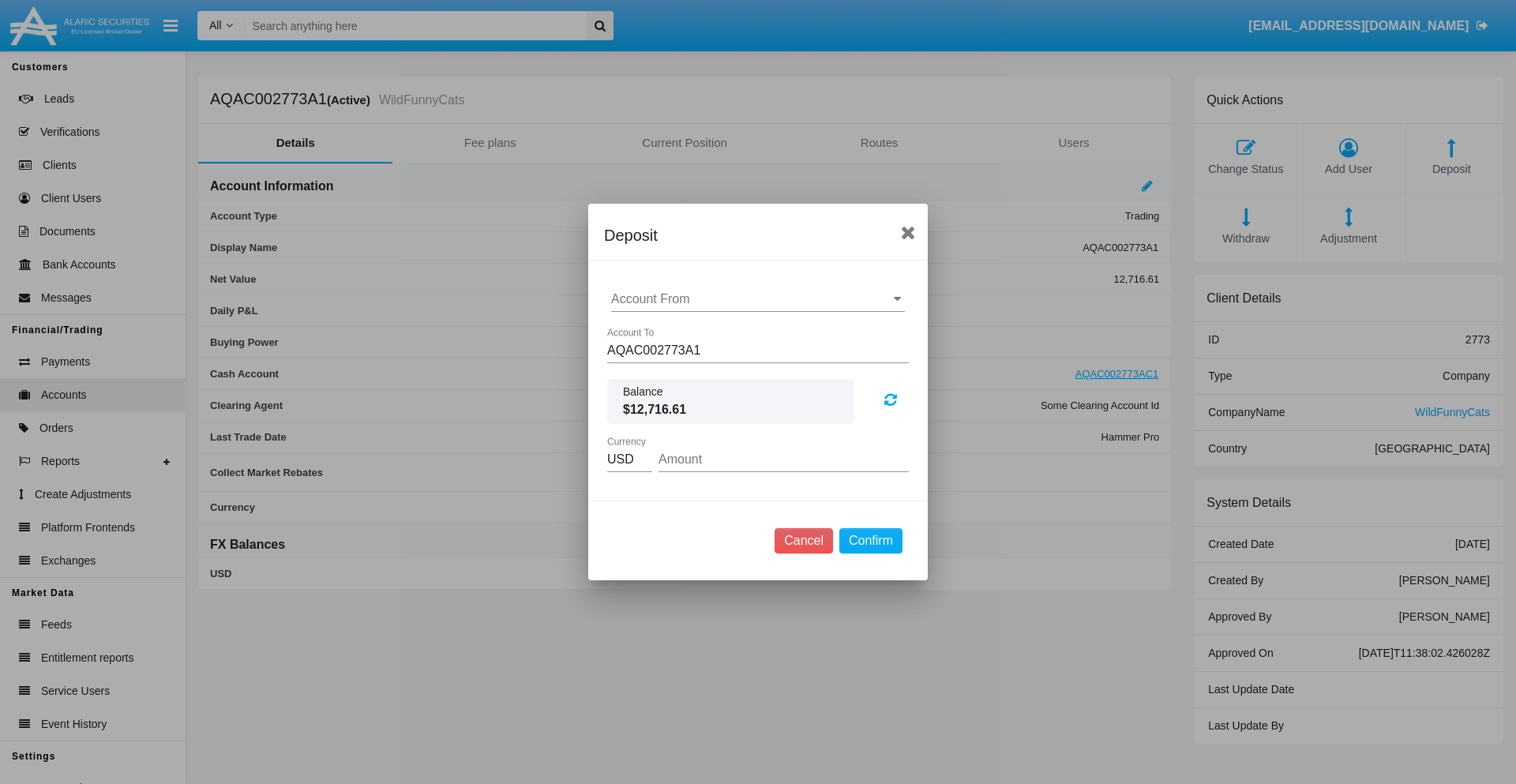
click at [758, 299] on input "Account From" at bounding box center [758, 299] width 293 height 15
click at [645, 330] on span "ACDC" at bounding box center [646, 330] width 36 height 14
type input "ACDC"
type input "19.1"
click at [870, 541] on button "Confirm" at bounding box center [871, 540] width 63 height 25
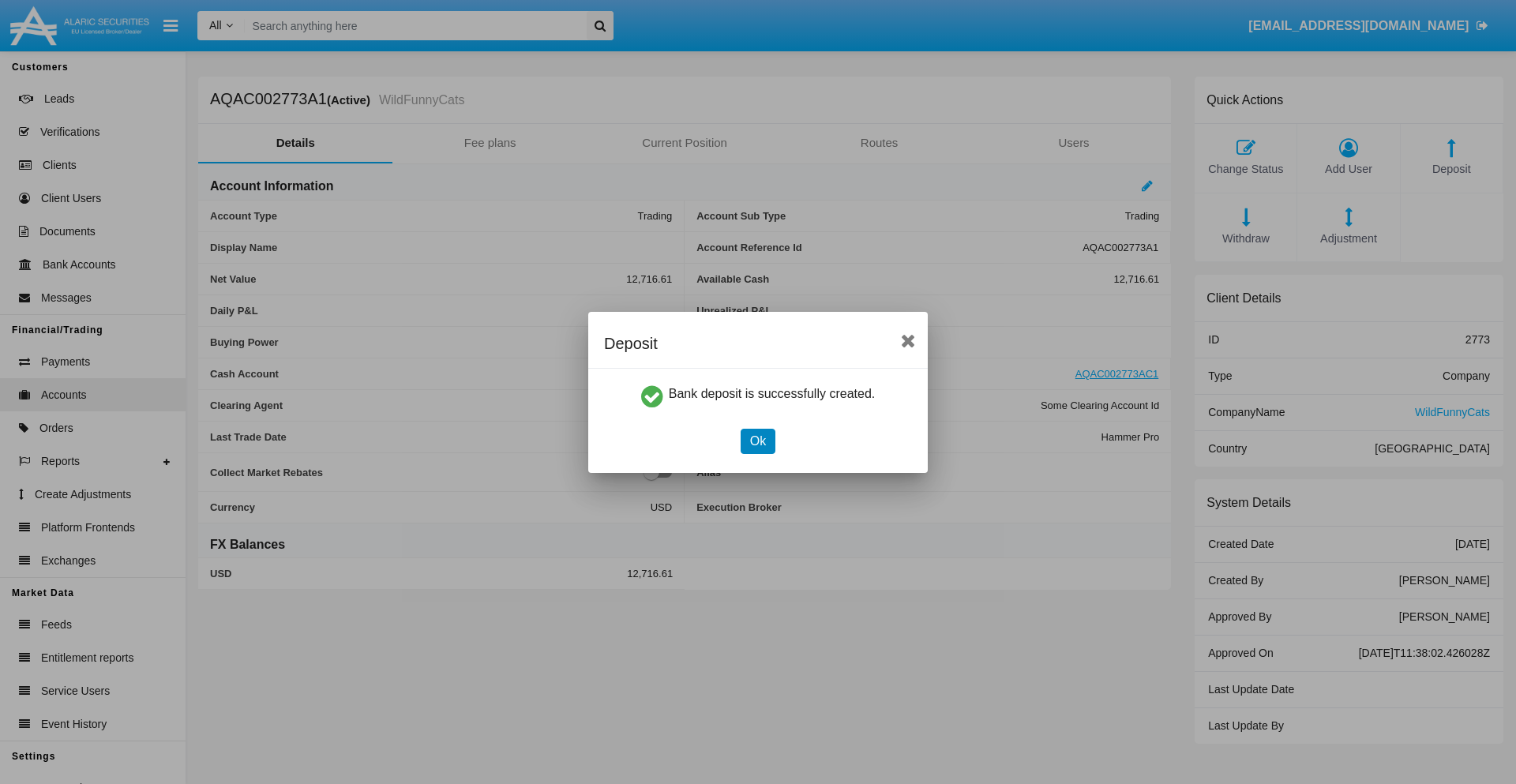
click at [758, 440] on button "Ok" at bounding box center [758, 440] width 35 height 25
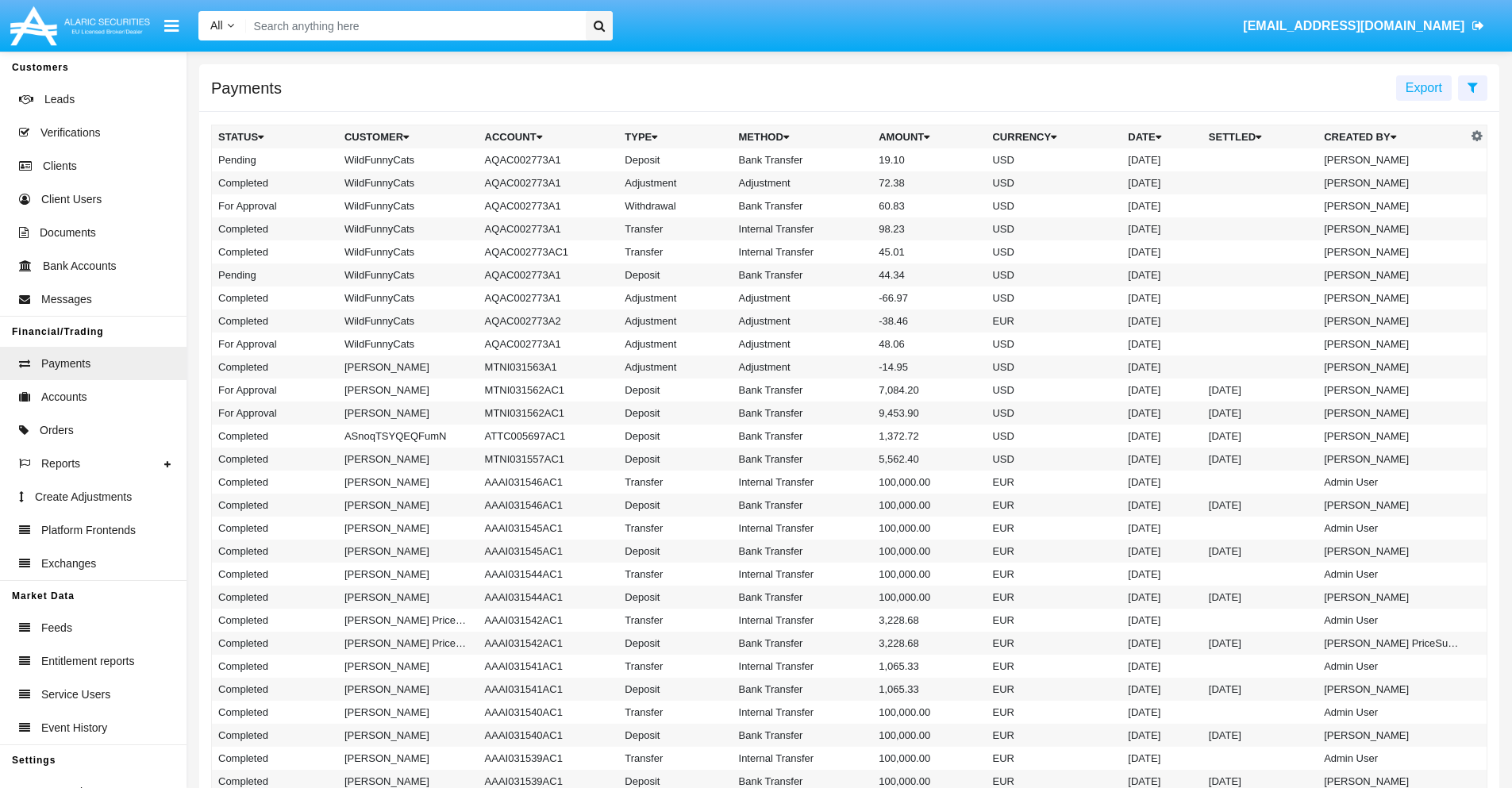
click at [849, 159] on td "Bank Transfer" at bounding box center [803, 160] width 141 height 23
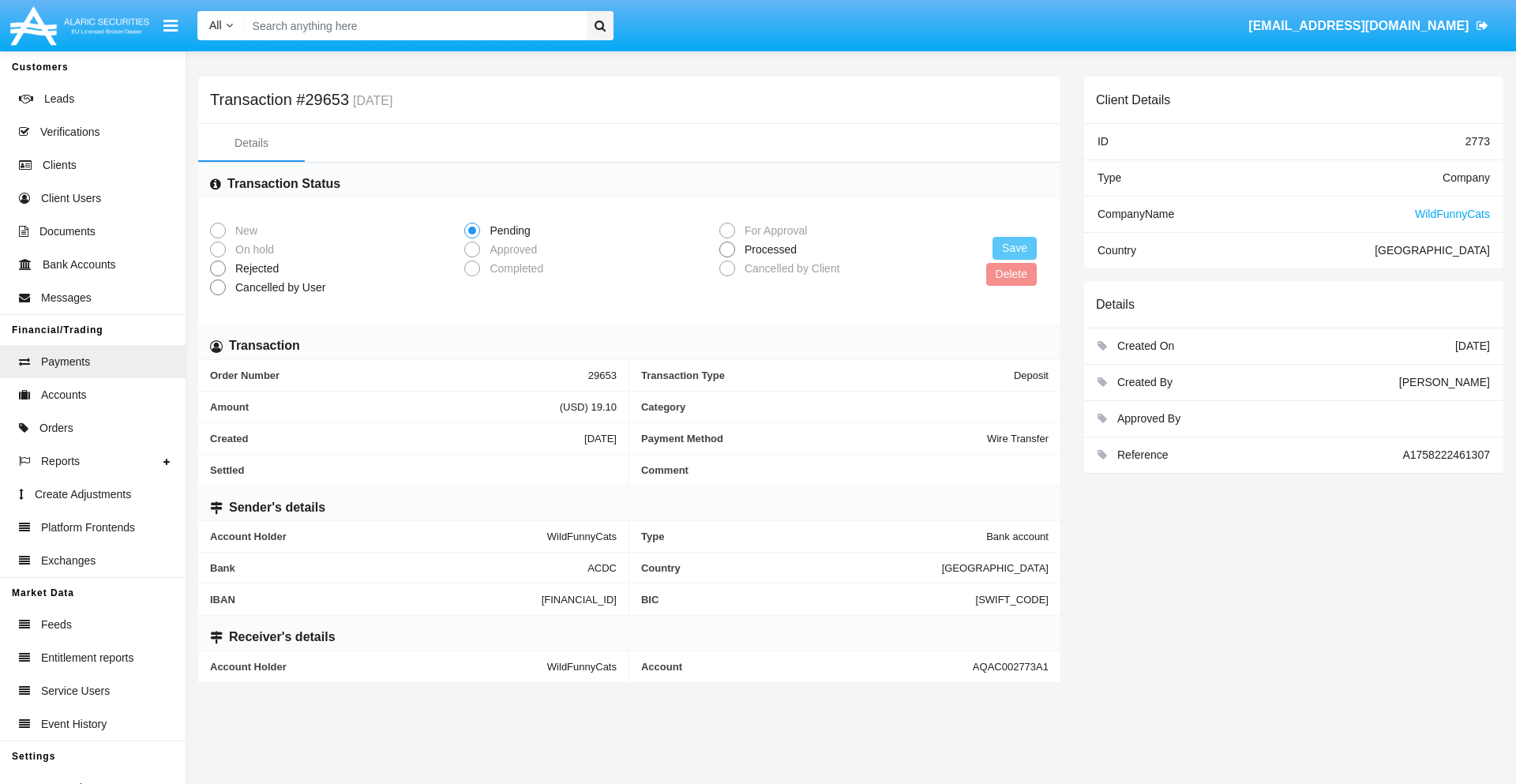
click at [767, 250] on span "Processed" at bounding box center [767, 250] width 65 height 17
click at [728, 257] on input "Processed" at bounding box center [727, 257] width 1 height 1
radio input "true"
click at [1015, 248] on button "Save" at bounding box center [1015, 248] width 44 height 23
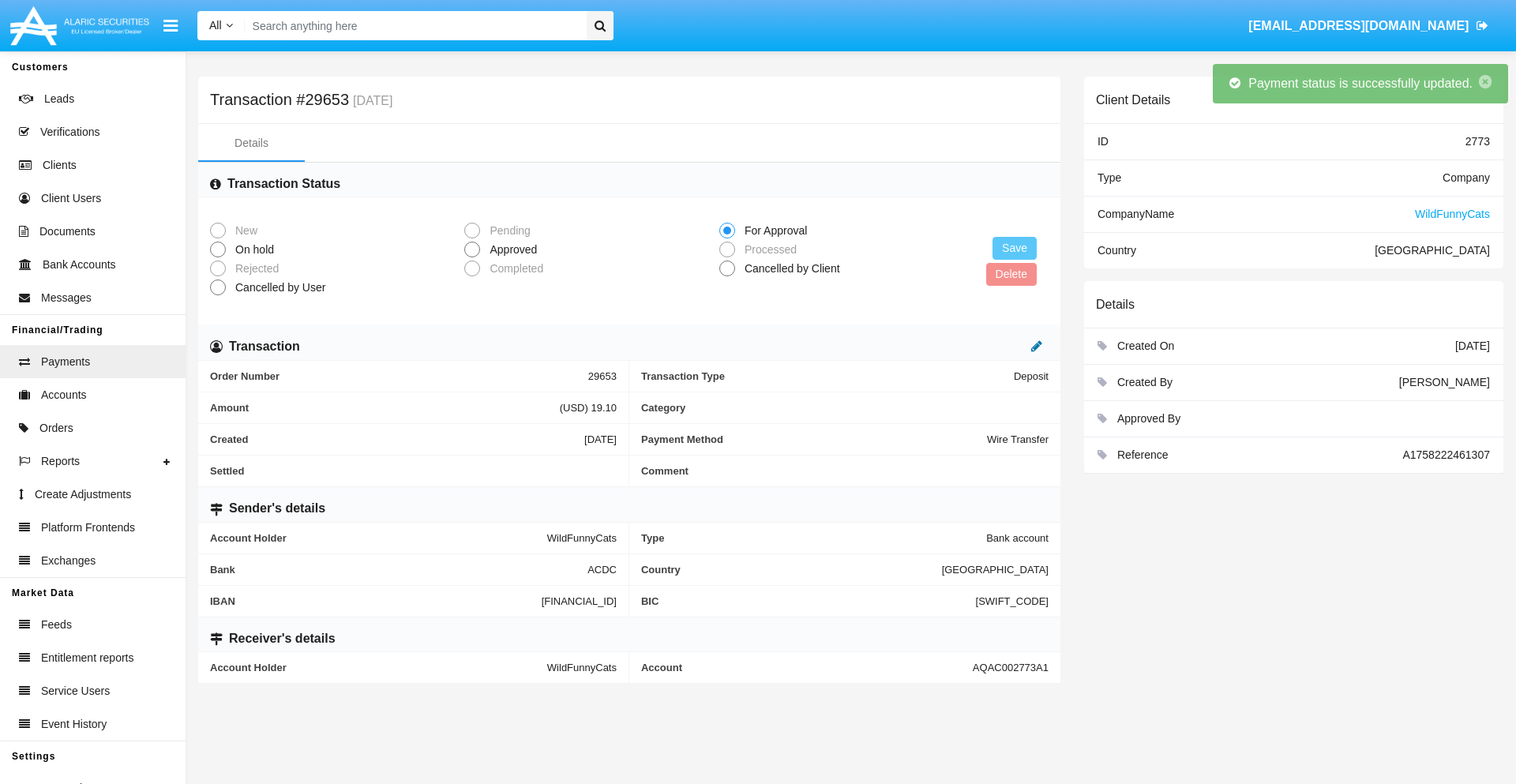
click at [1037, 346] on icon at bounding box center [1037, 346] width 11 height 13
type input "71.16"
click at [1020, 346] on icon at bounding box center [1020, 346] width 11 height 13
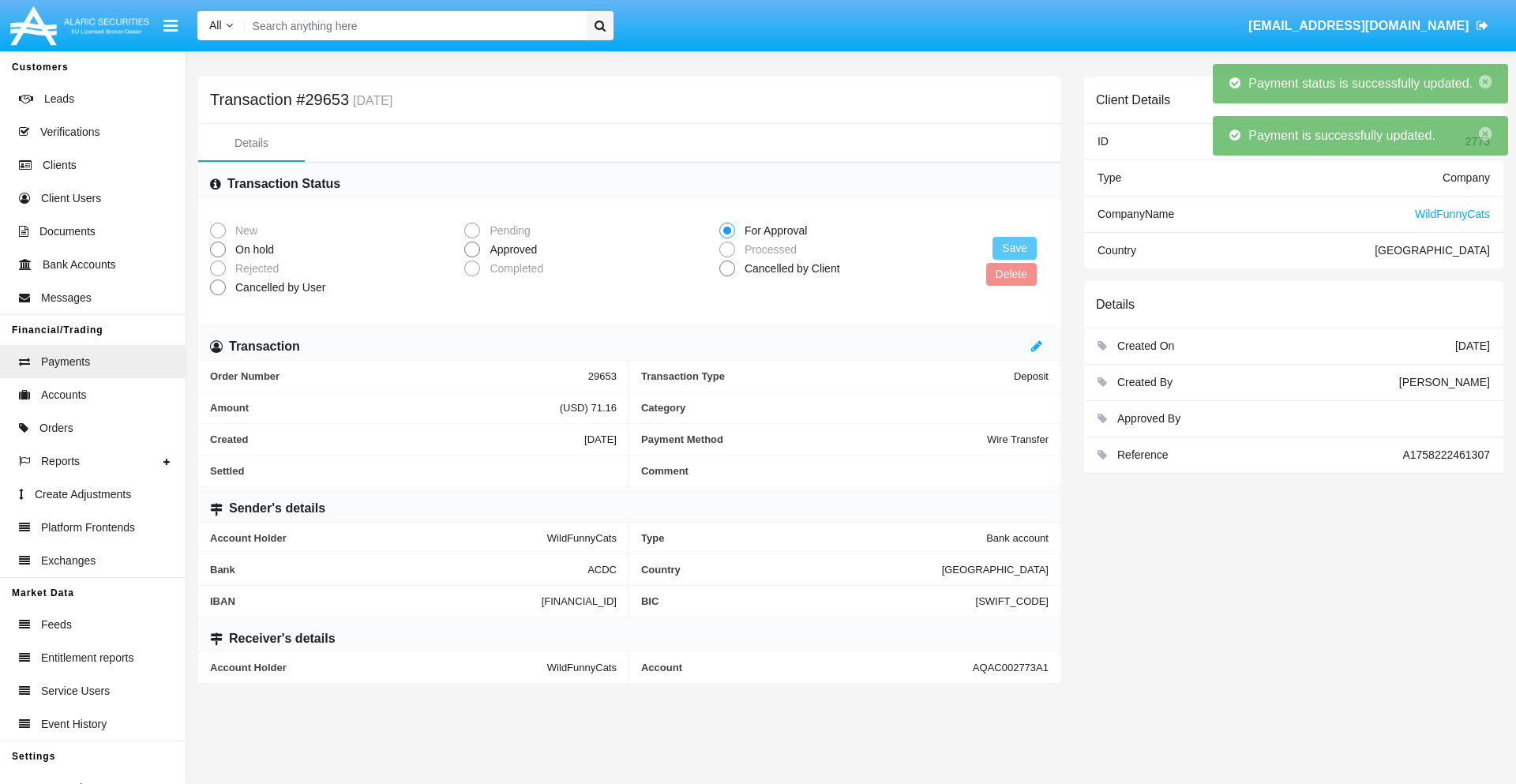
click at [510, 250] on span "Approved" at bounding box center [510, 250] width 61 height 17
click at [472, 257] on input "Approved" at bounding box center [471, 257] width 1 height 1
radio input "true"
click at [1015, 248] on button "Save" at bounding box center [1015, 248] width 44 height 23
